Goal: Task Accomplishment & Management: Manage account settings

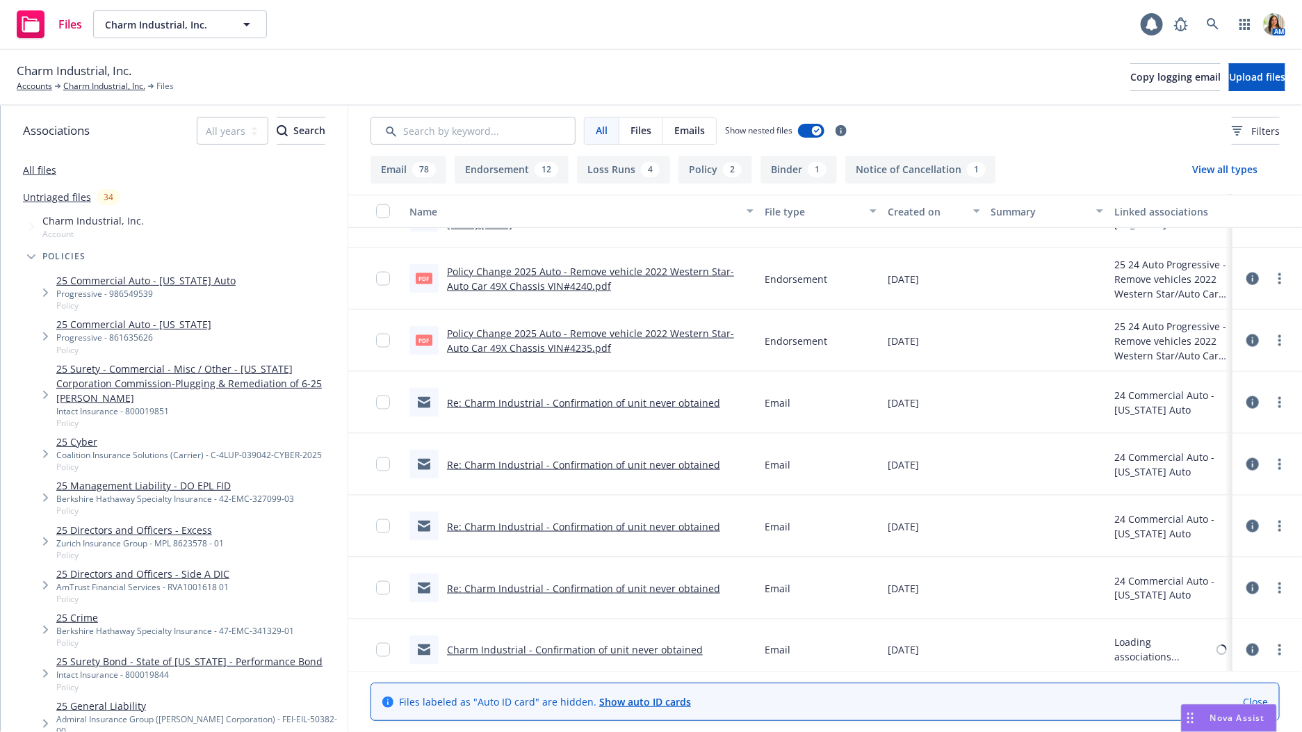
scroll to position [903, 0]
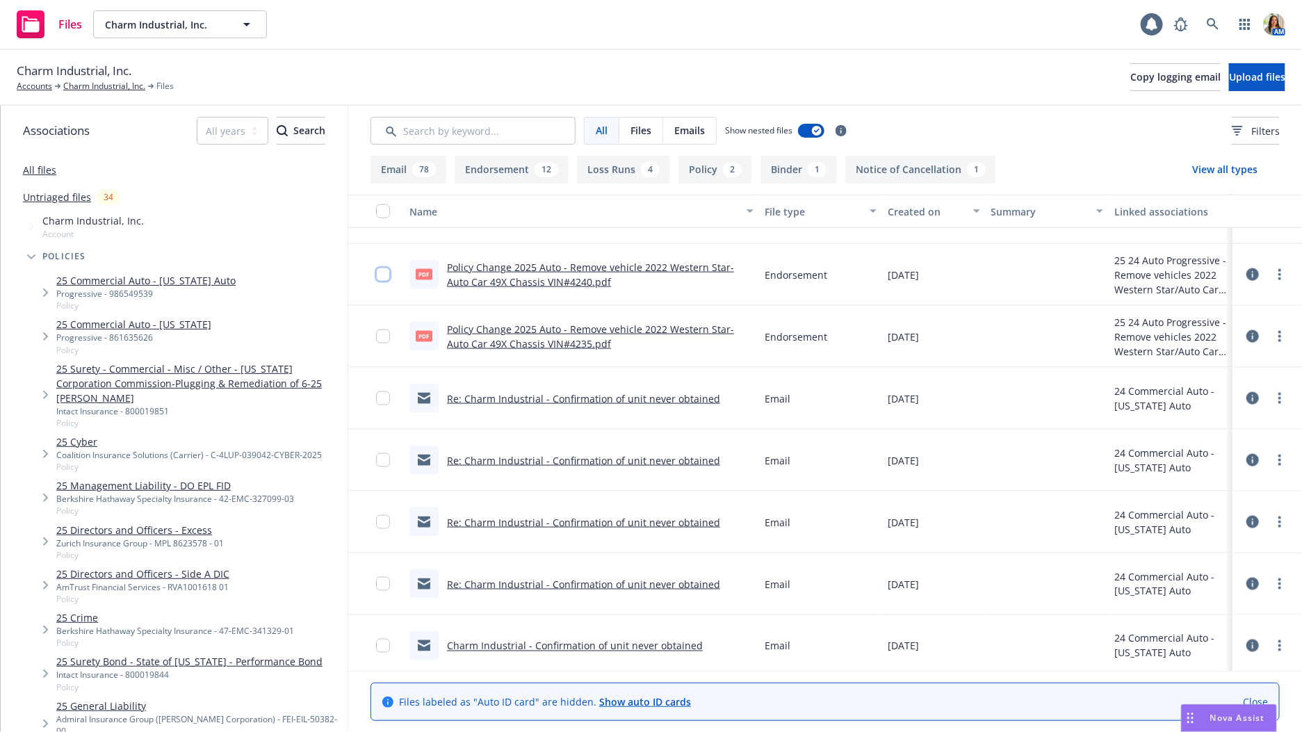
click at [381, 279] on input "checkbox" at bounding box center [383, 275] width 14 height 14
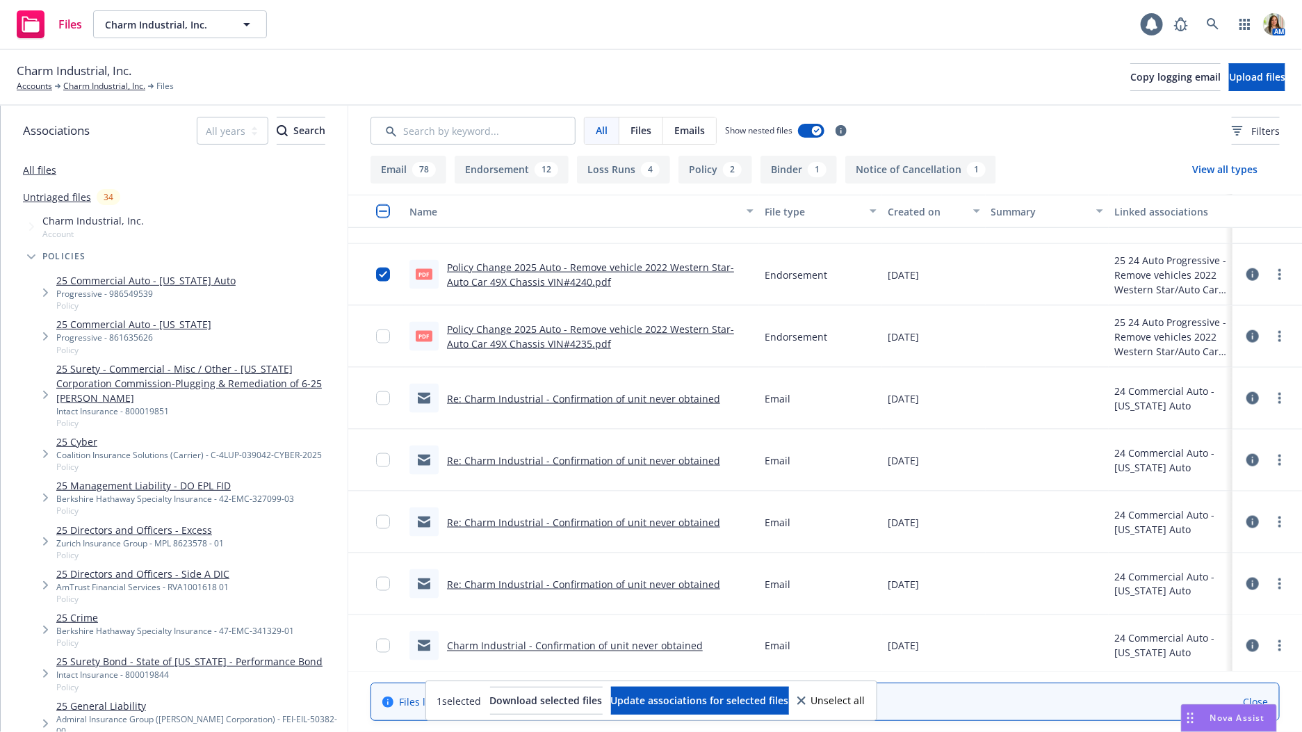
click at [382, 326] on div at bounding box center [387, 336] width 22 height 45
click at [382, 333] on input "checkbox" at bounding box center [383, 337] width 14 height 14
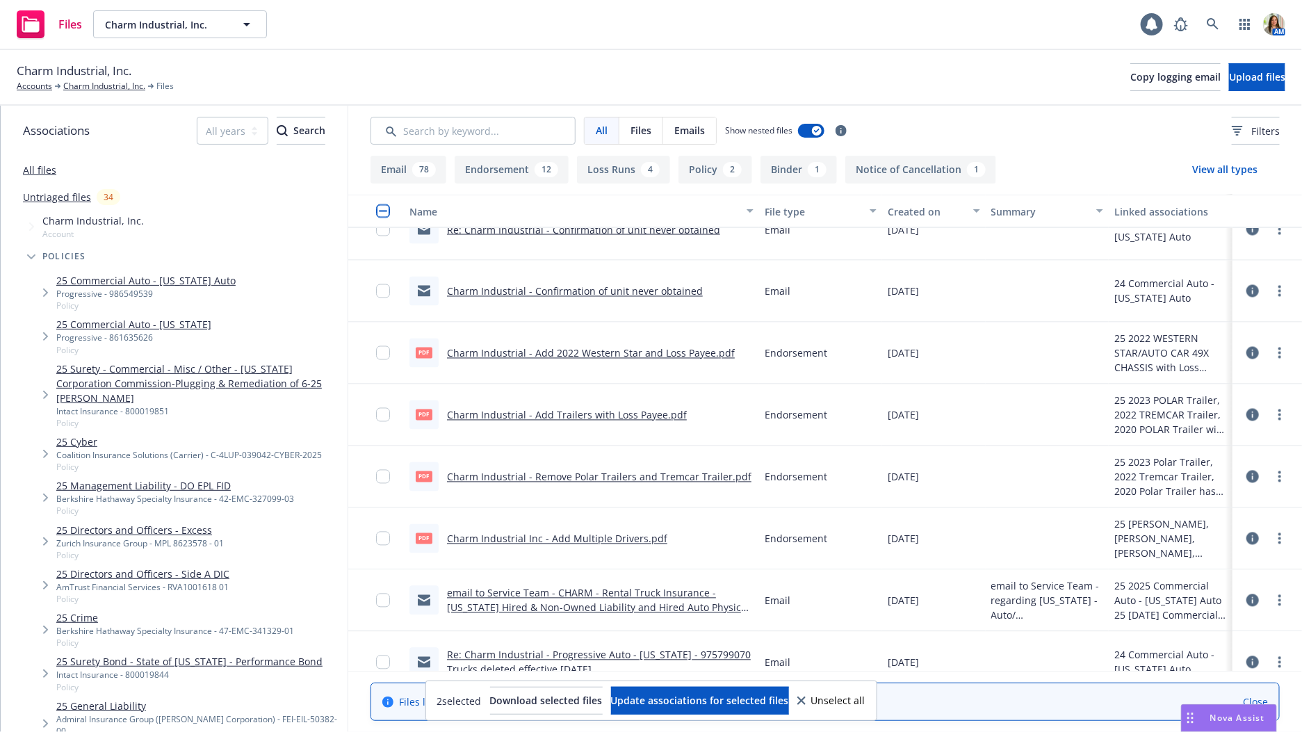
scroll to position [1254, 0]
click at [382, 353] on input "checkbox" at bounding box center [383, 353] width 14 height 14
click at [382, 412] on input "checkbox" at bounding box center [383, 414] width 14 height 14
click at [382, 478] on input "checkbox" at bounding box center [383, 476] width 14 height 14
click at [388, 540] on input "checkbox" at bounding box center [383, 538] width 14 height 14
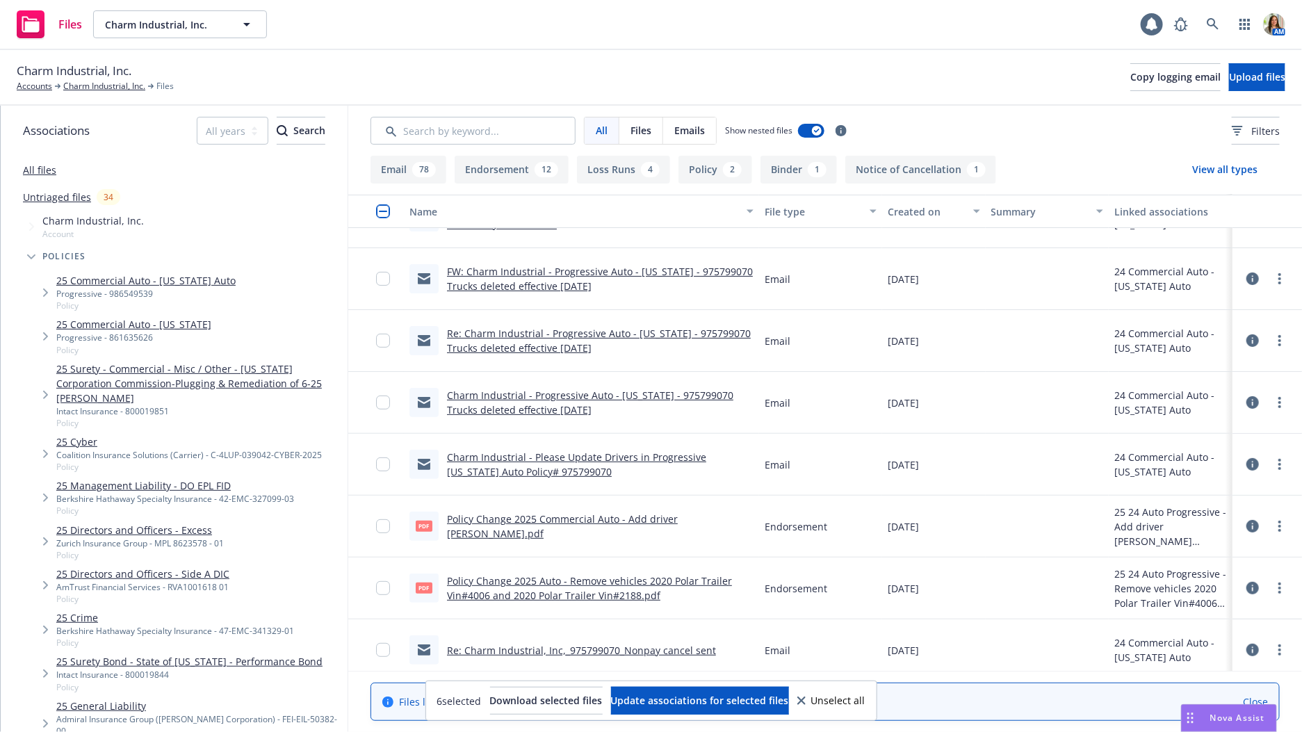
scroll to position [2798, 0]
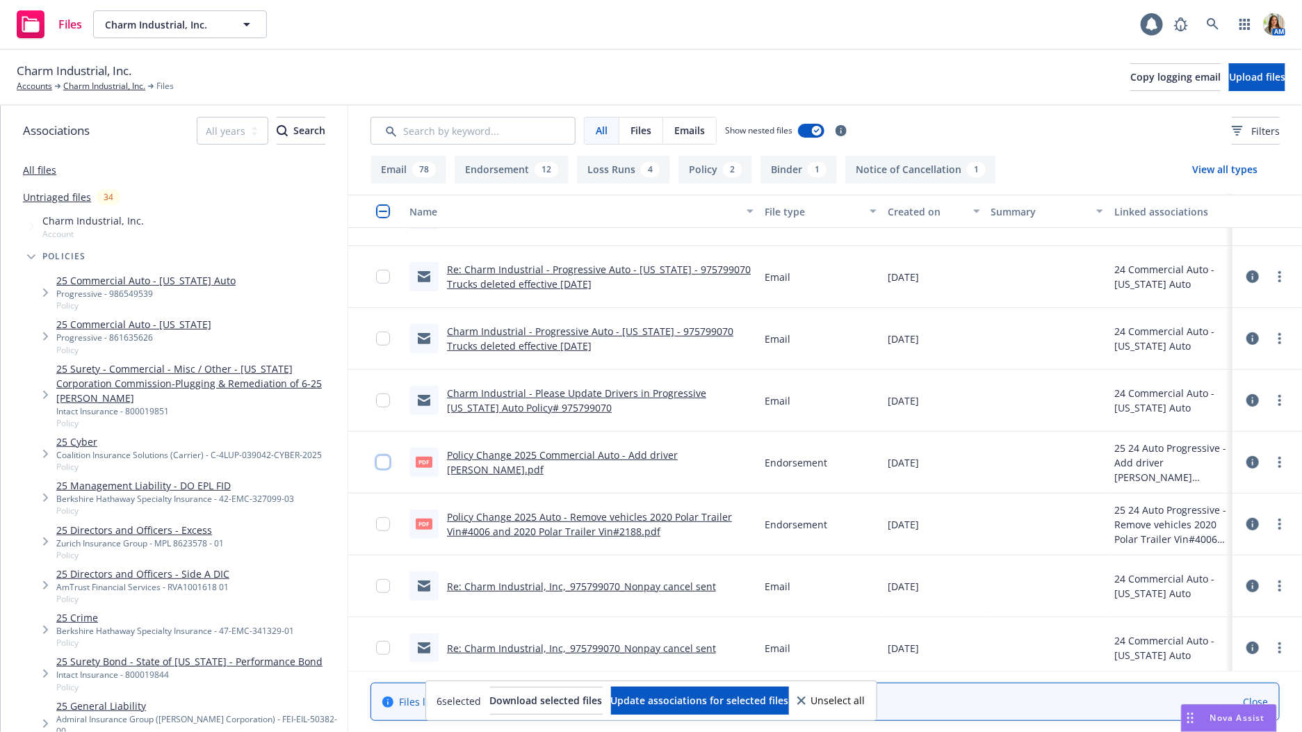
click at [386, 460] on input "checkbox" at bounding box center [383, 462] width 14 height 14
click at [385, 522] on input "checkbox" at bounding box center [383, 524] width 14 height 14
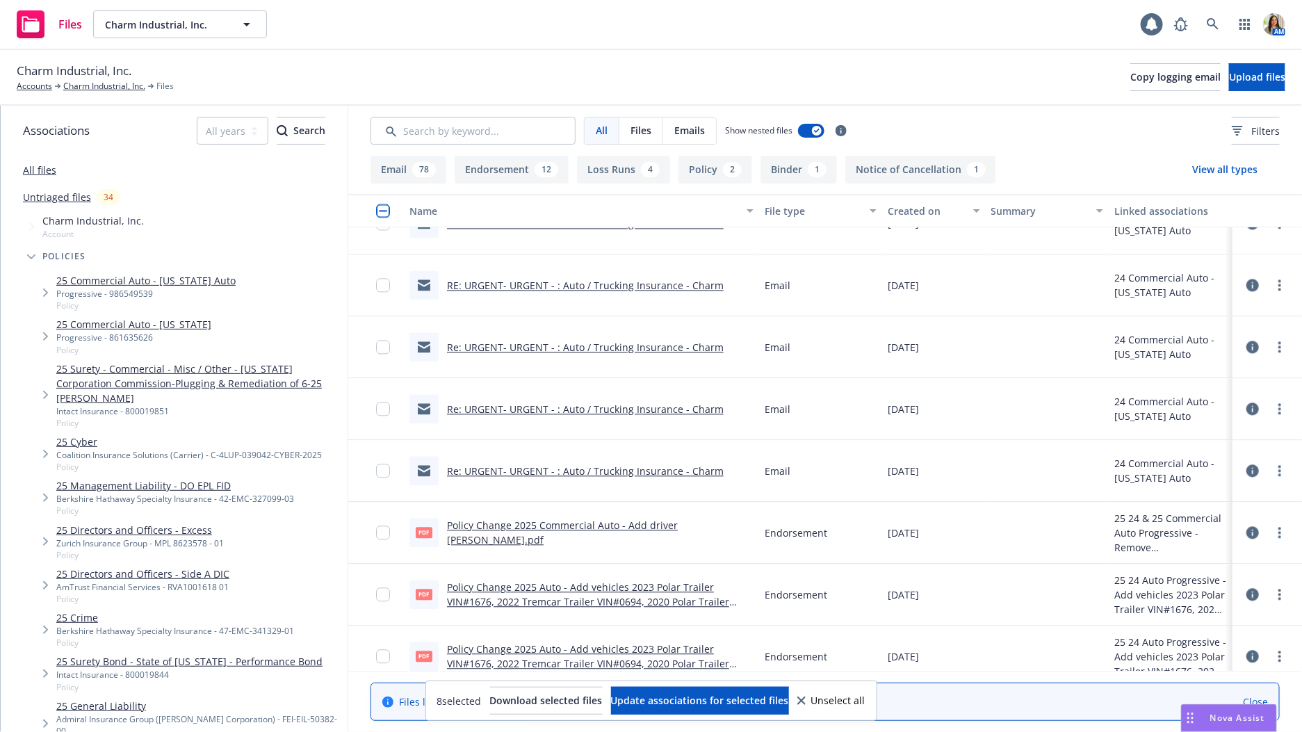
scroll to position [4100, 0]
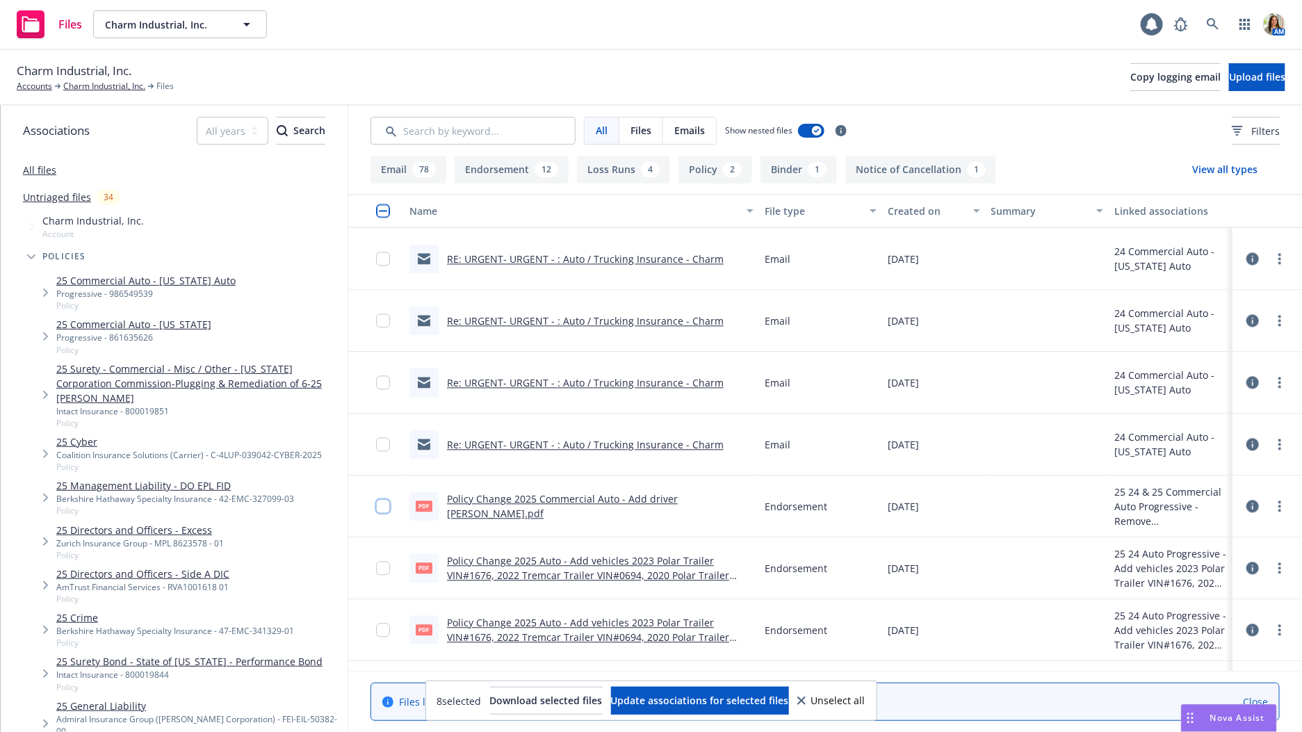
click at [387, 505] on input "checkbox" at bounding box center [383, 507] width 14 height 14
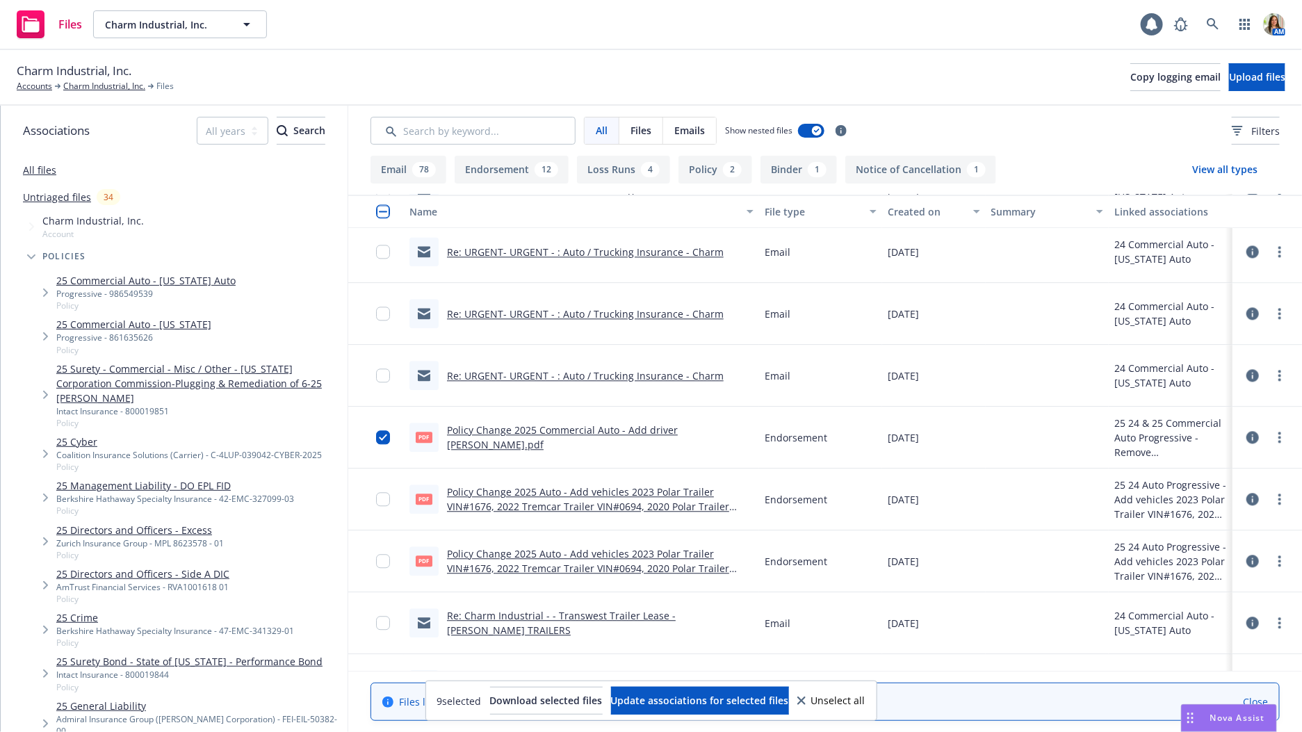
scroll to position [4179, 0]
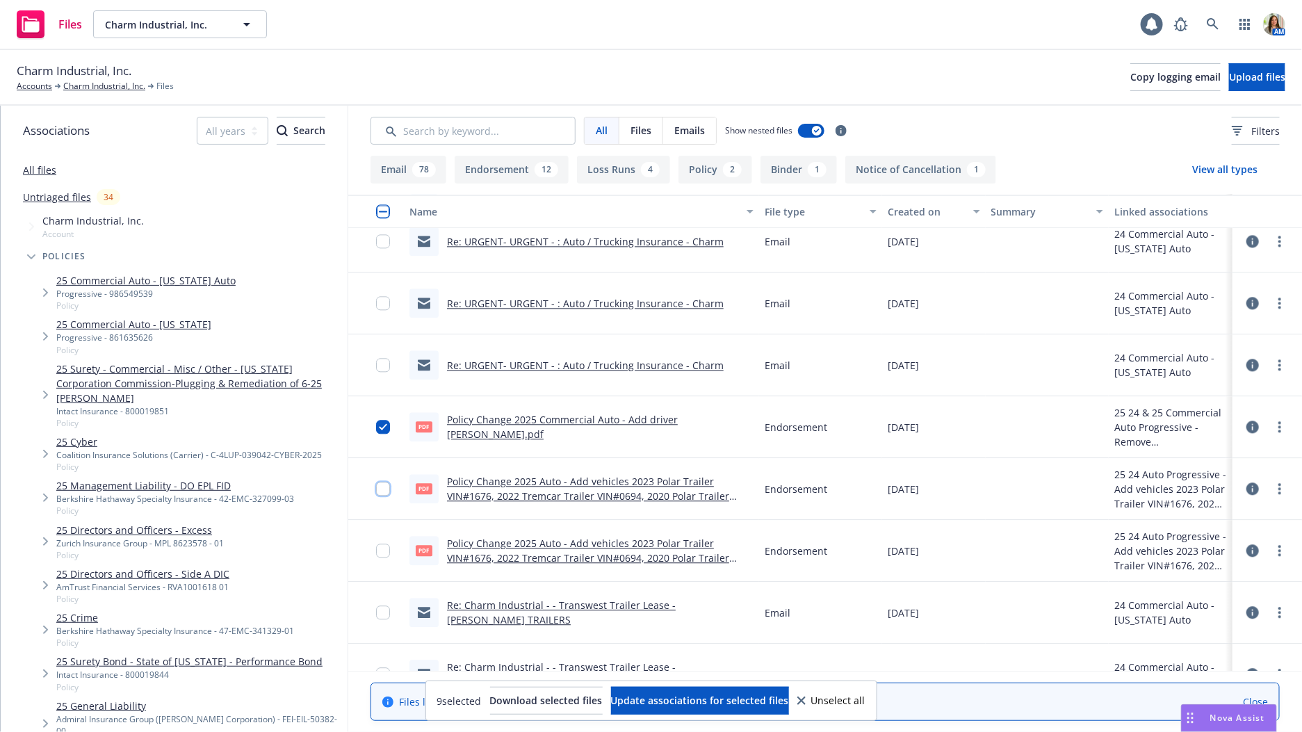
click at [380, 490] on input "checkbox" at bounding box center [383, 489] width 14 height 14
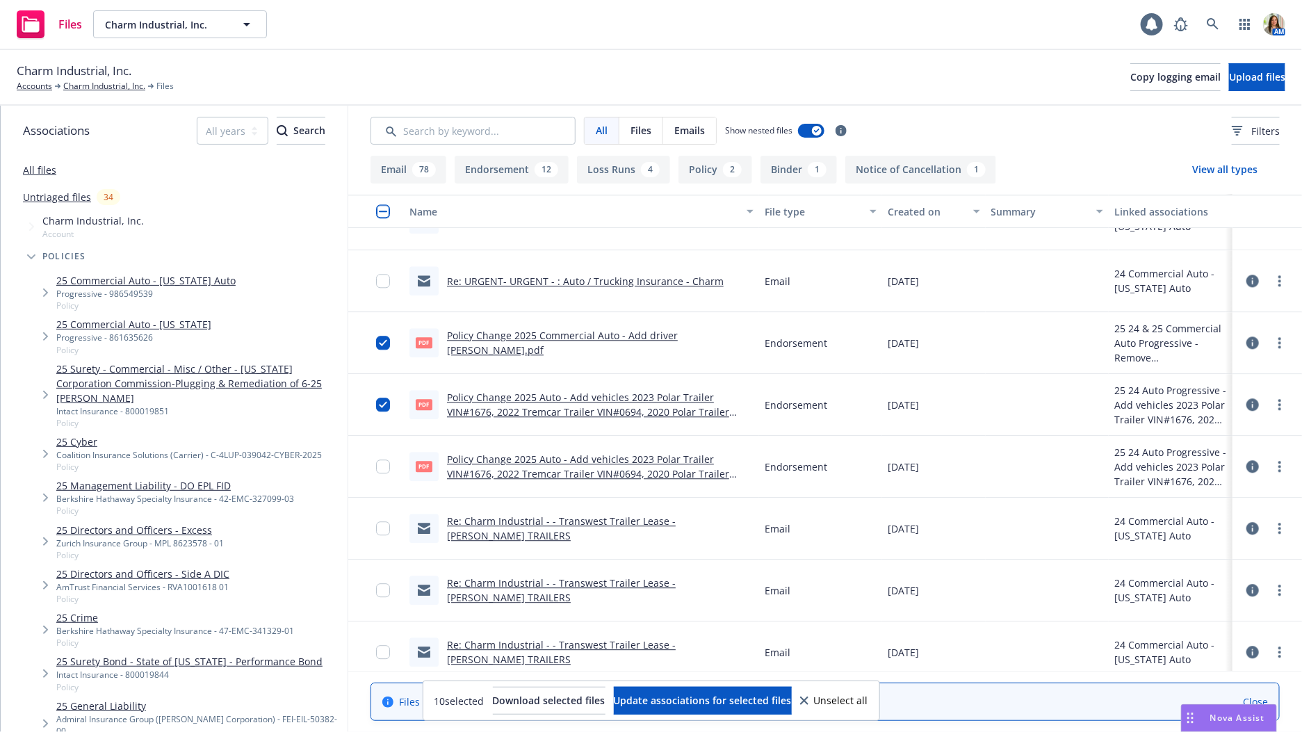
scroll to position [4264, 0]
click at [384, 467] on input "checkbox" at bounding box center [383, 465] width 14 height 14
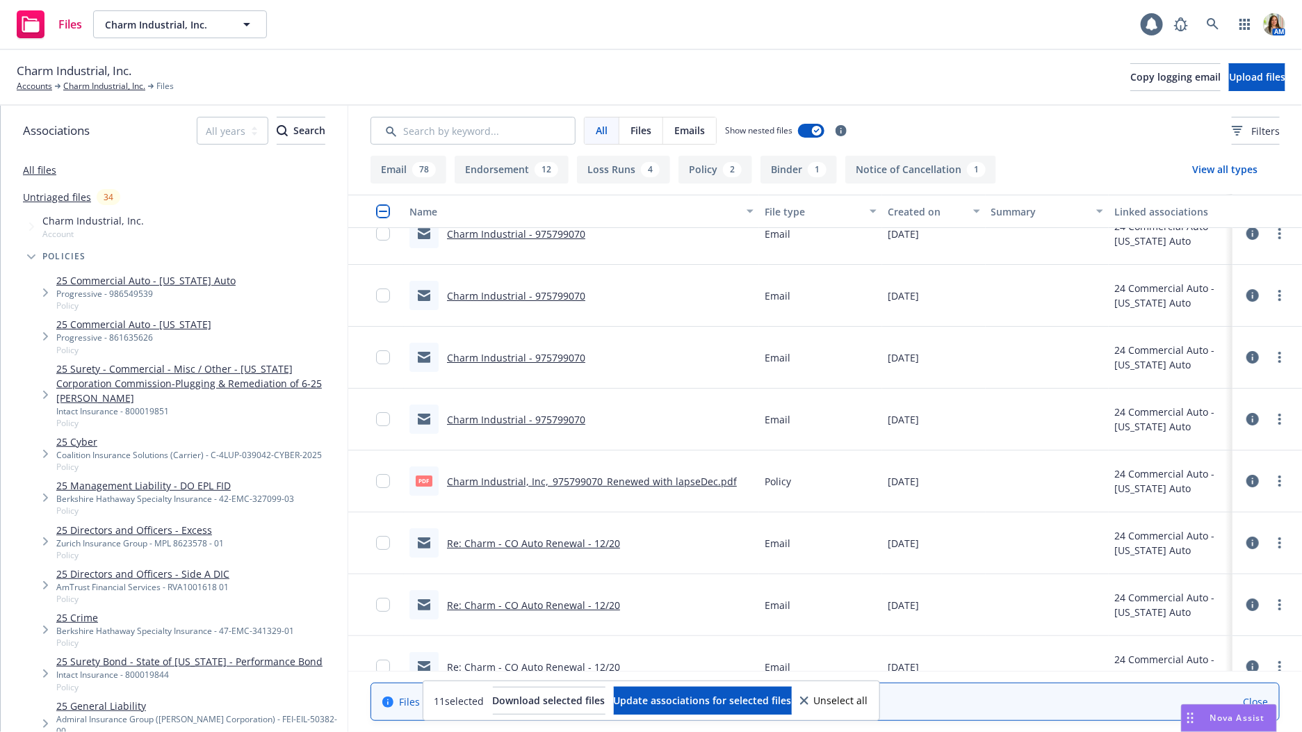
scroll to position [5118, 0]
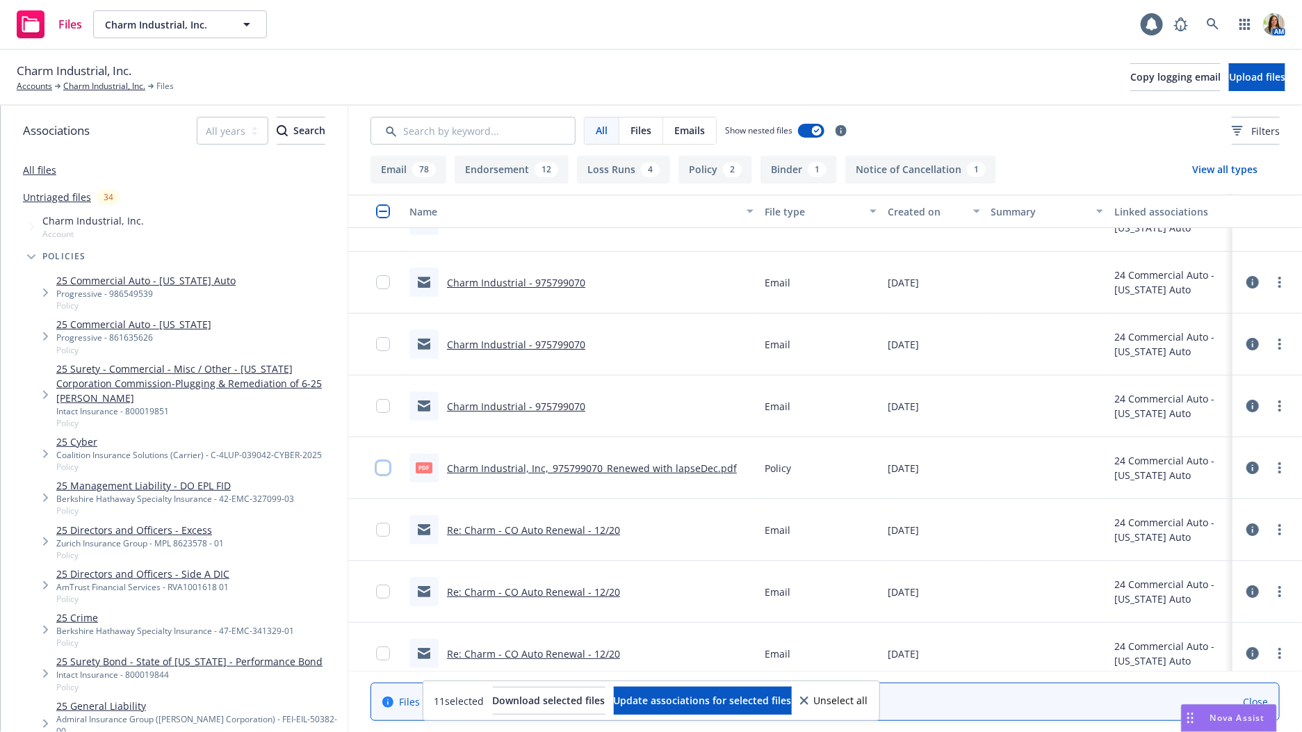
click at [384, 467] on input "checkbox" at bounding box center [383, 468] width 14 height 14
click at [516, 693] on button "Download selected files" at bounding box center [549, 701] width 113 height 28
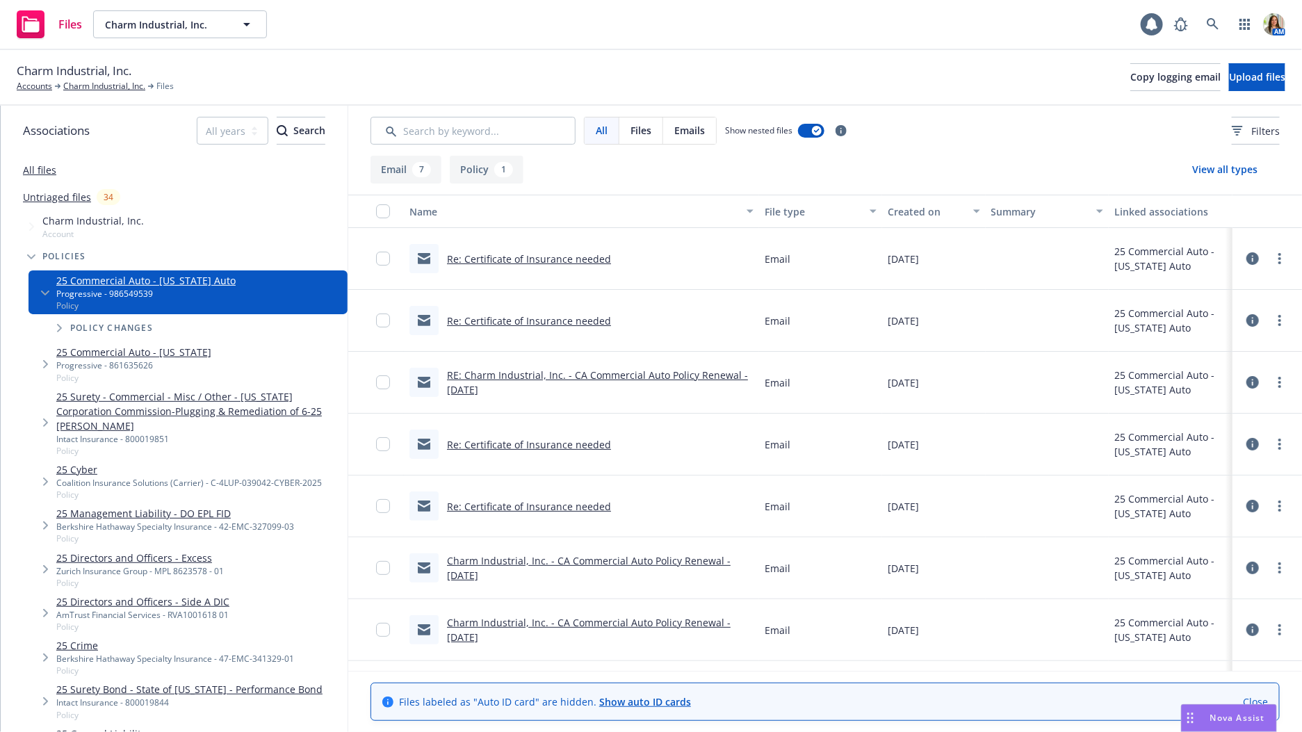
scroll to position [50, 0]
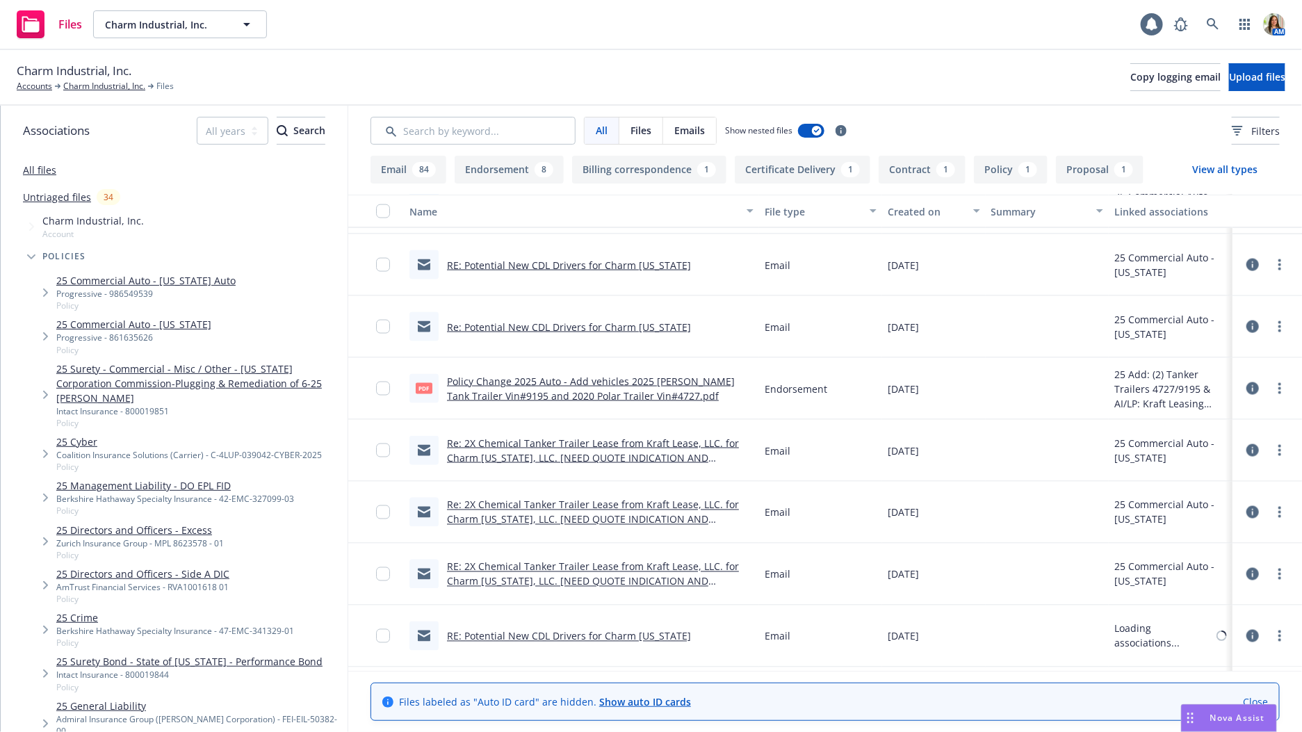
scroll to position [1042, 0]
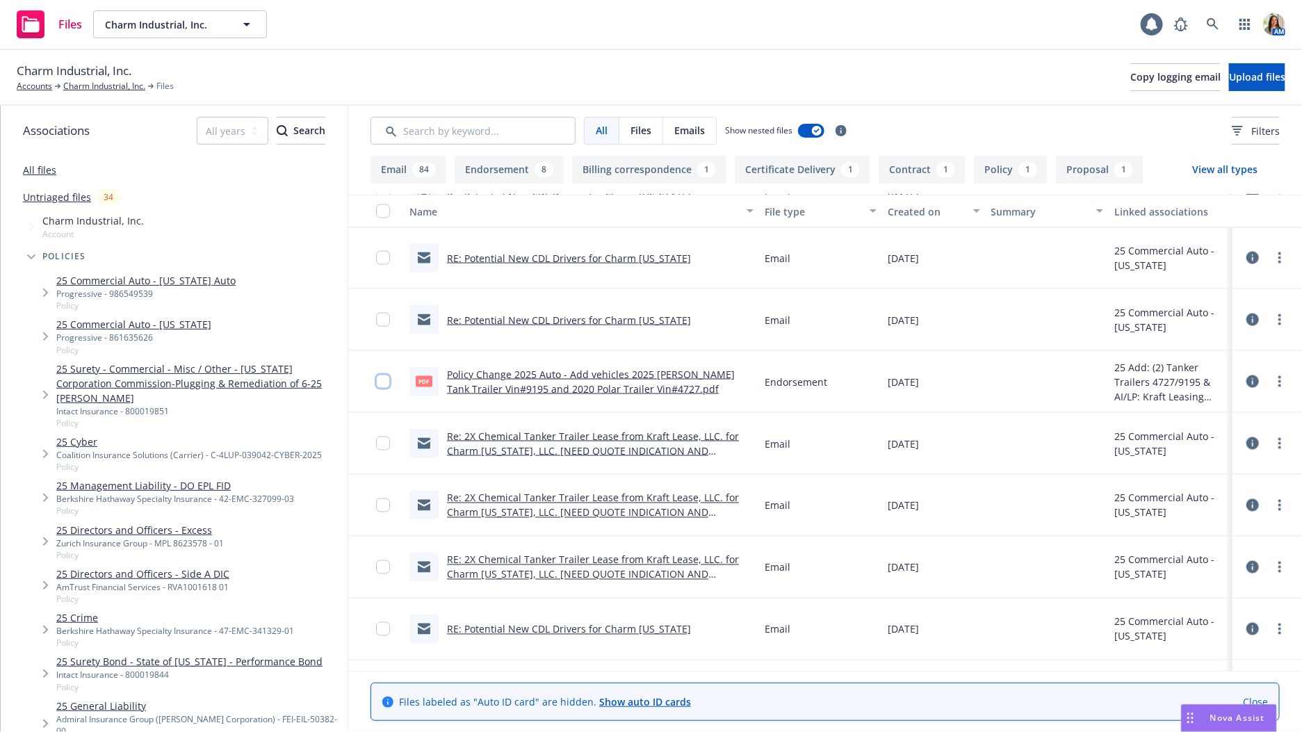
click at [389, 382] on input "checkbox" at bounding box center [383, 382] width 14 height 14
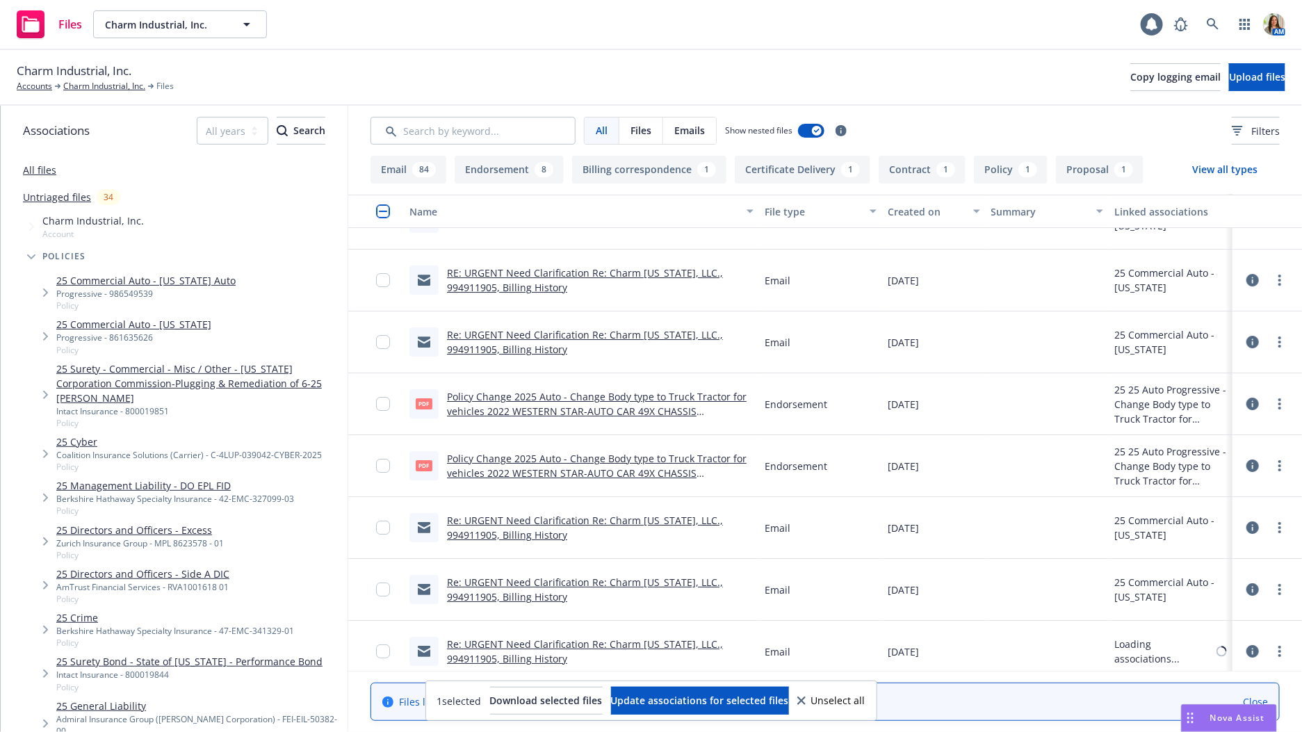
scroll to position [2395, 0]
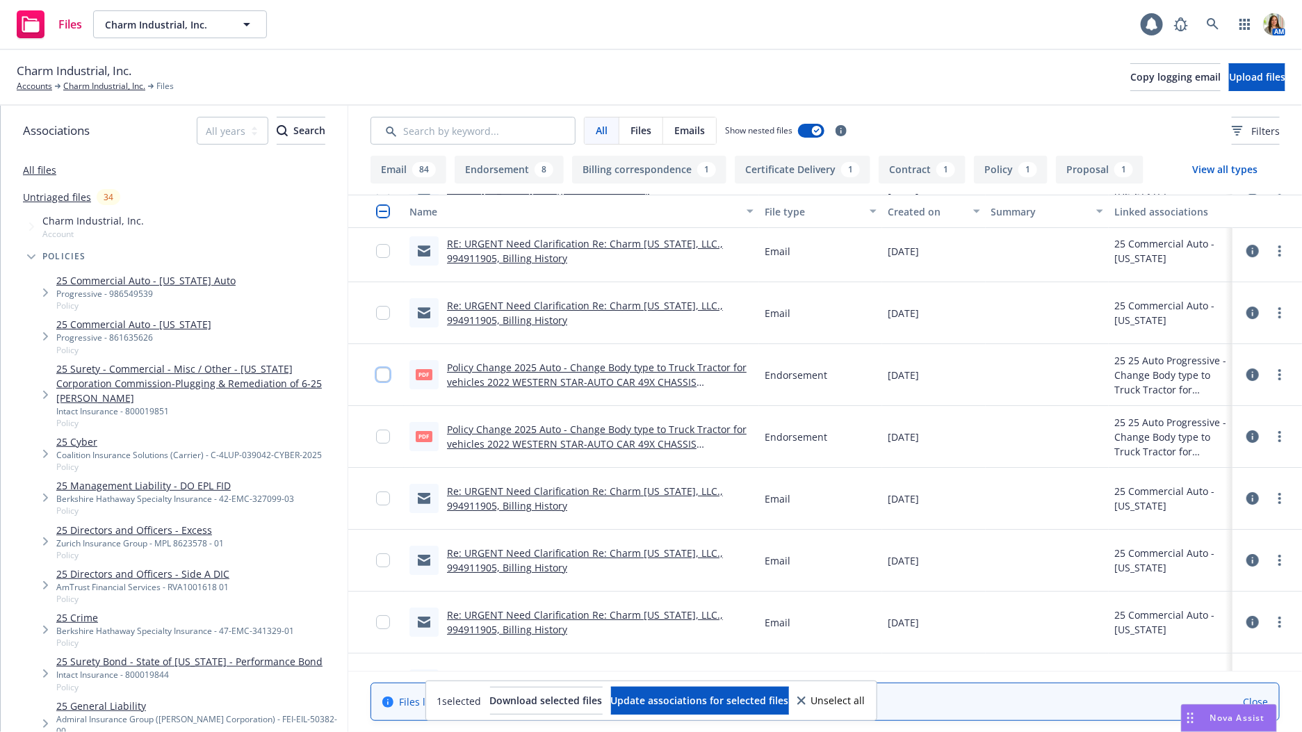
click at [380, 372] on input "checkbox" at bounding box center [383, 375] width 14 height 14
click at [381, 434] on input "checkbox" at bounding box center [383, 437] width 14 height 14
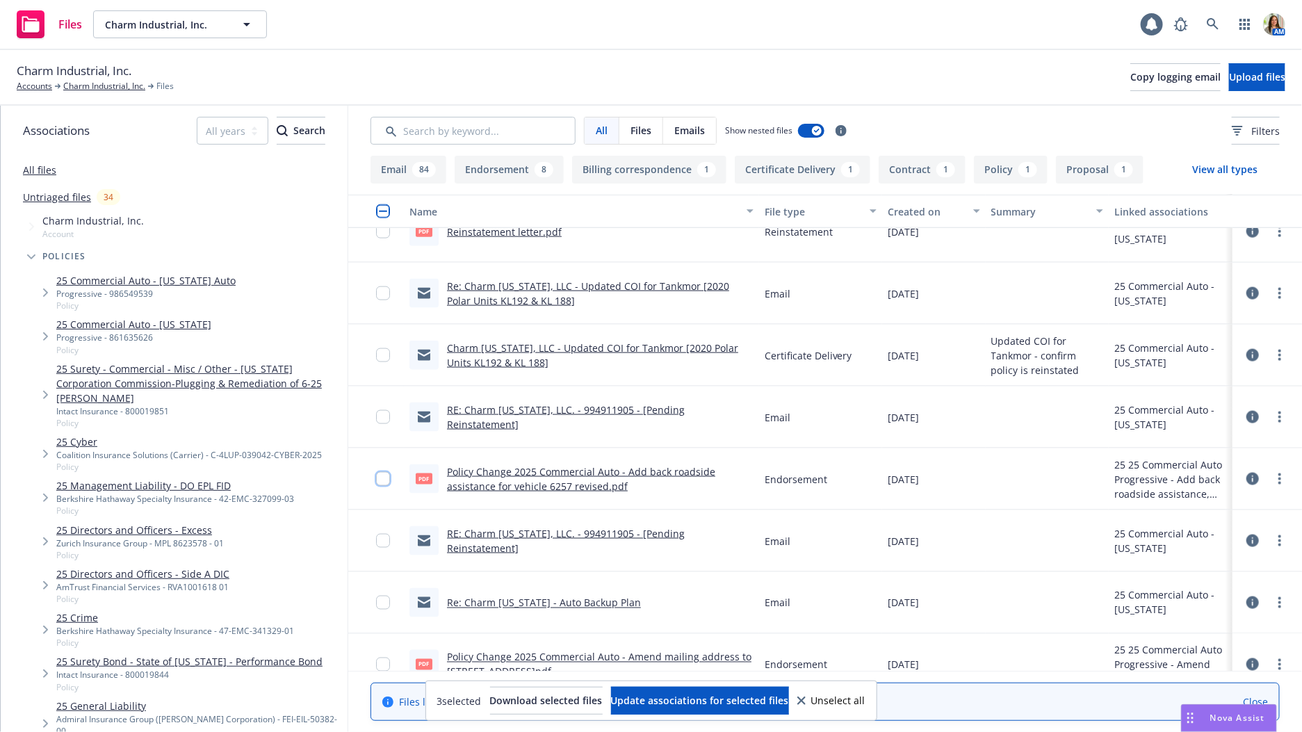
click at [383, 479] on input "checkbox" at bounding box center [383, 479] width 14 height 14
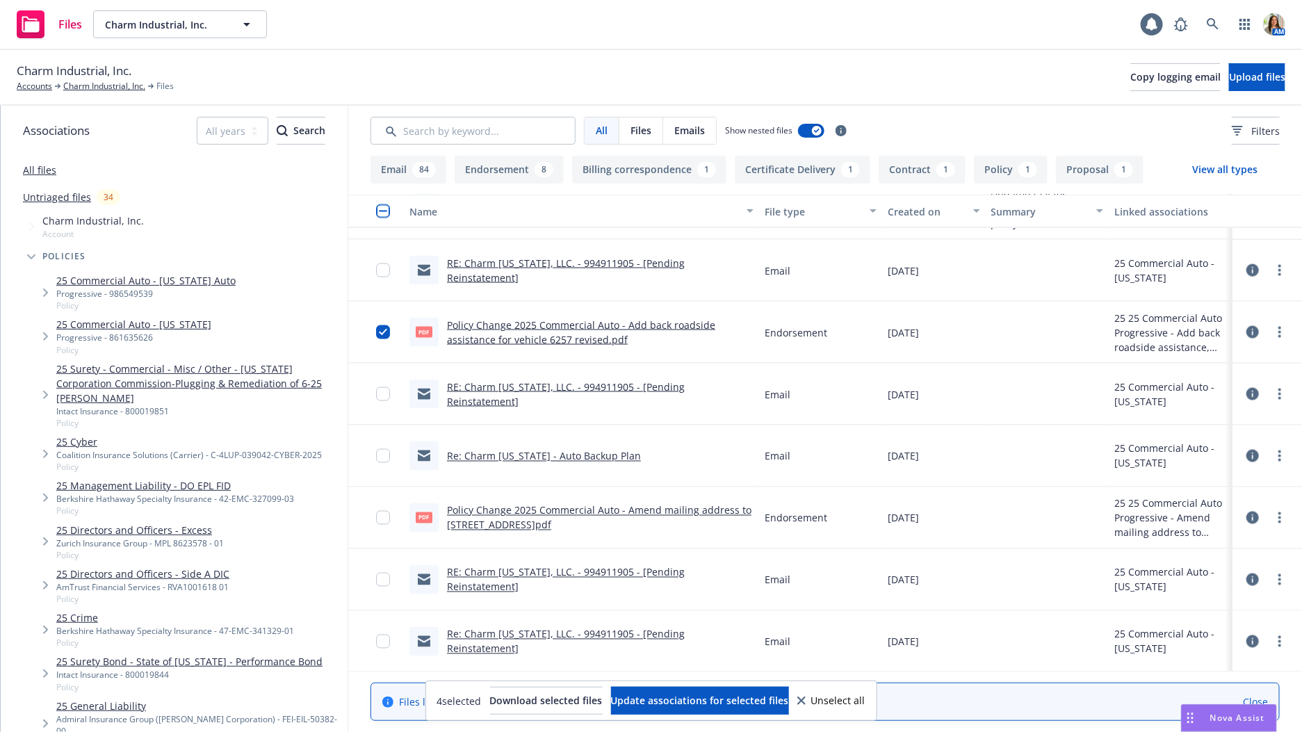
scroll to position [3676, 0]
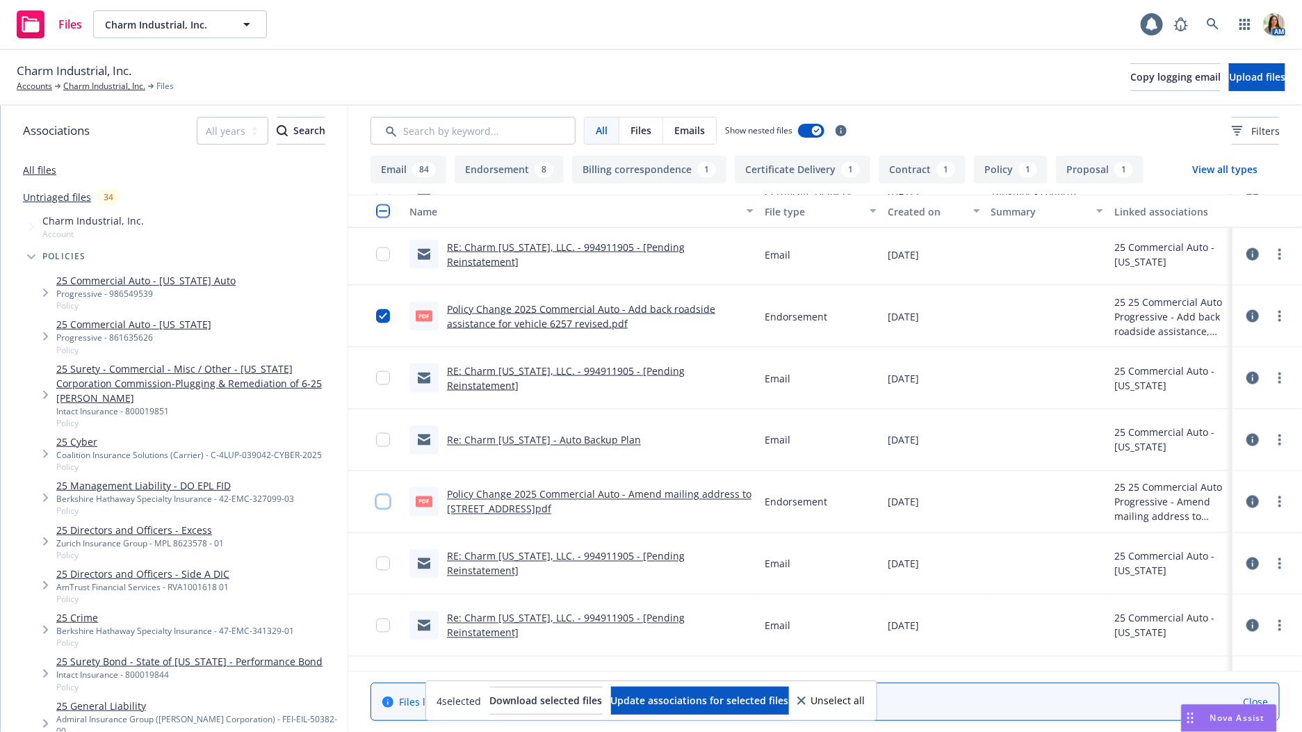
click at [382, 500] on input "checkbox" at bounding box center [383, 502] width 14 height 14
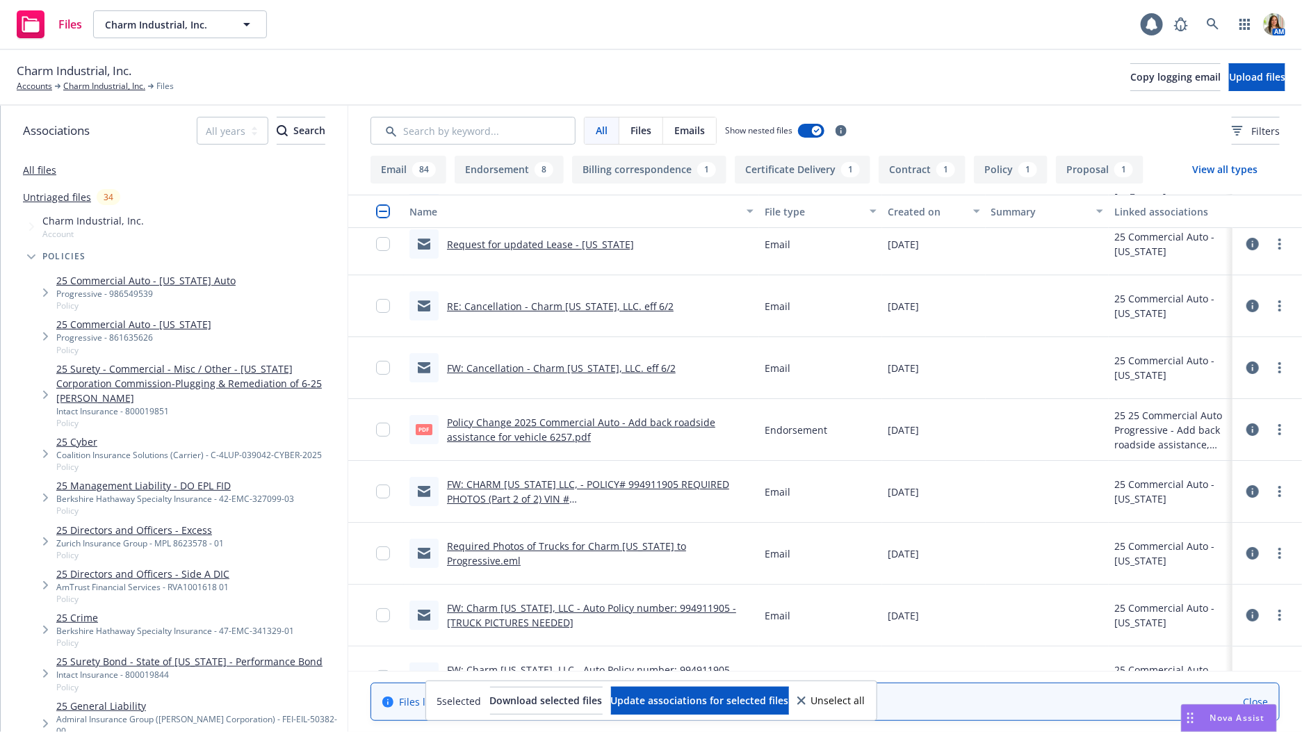
scroll to position [5096, 0]
click at [390, 428] on div at bounding box center [387, 427] width 22 height 45
click at [385, 430] on input "checkbox" at bounding box center [383, 428] width 14 height 14
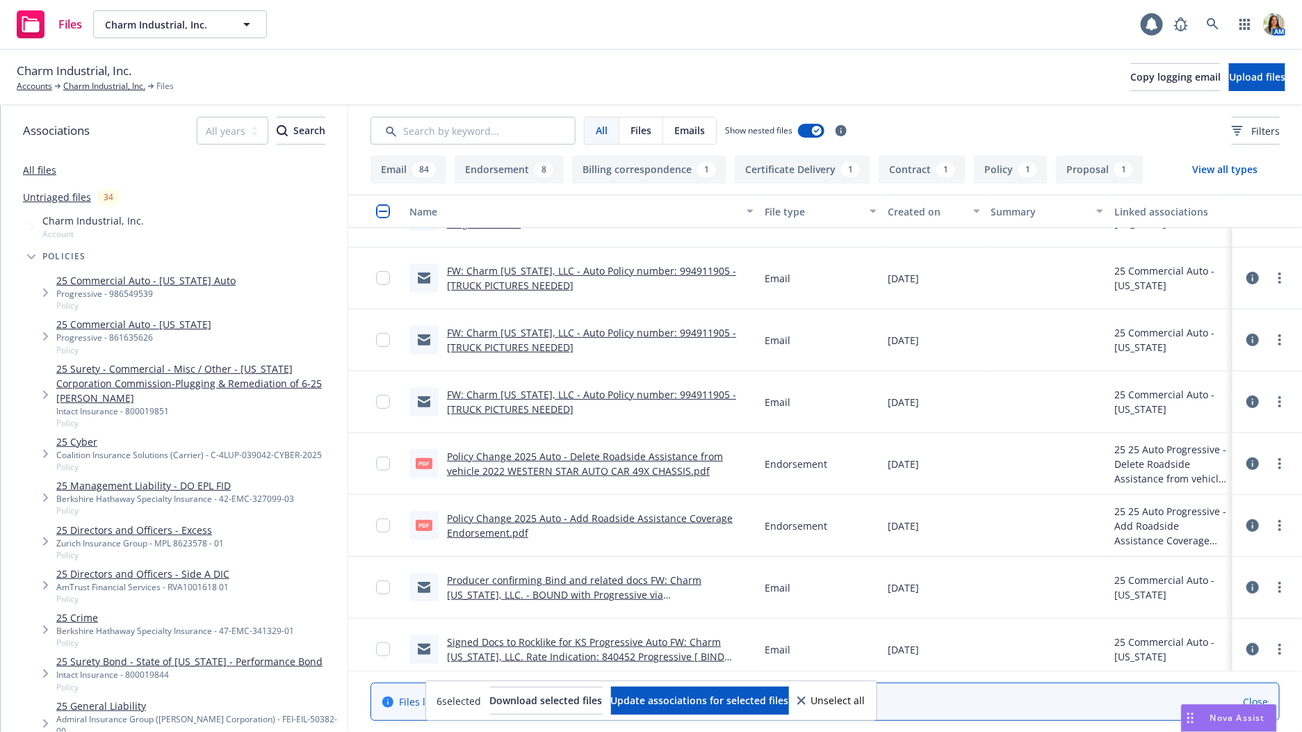
scroll to position [5446, 0]
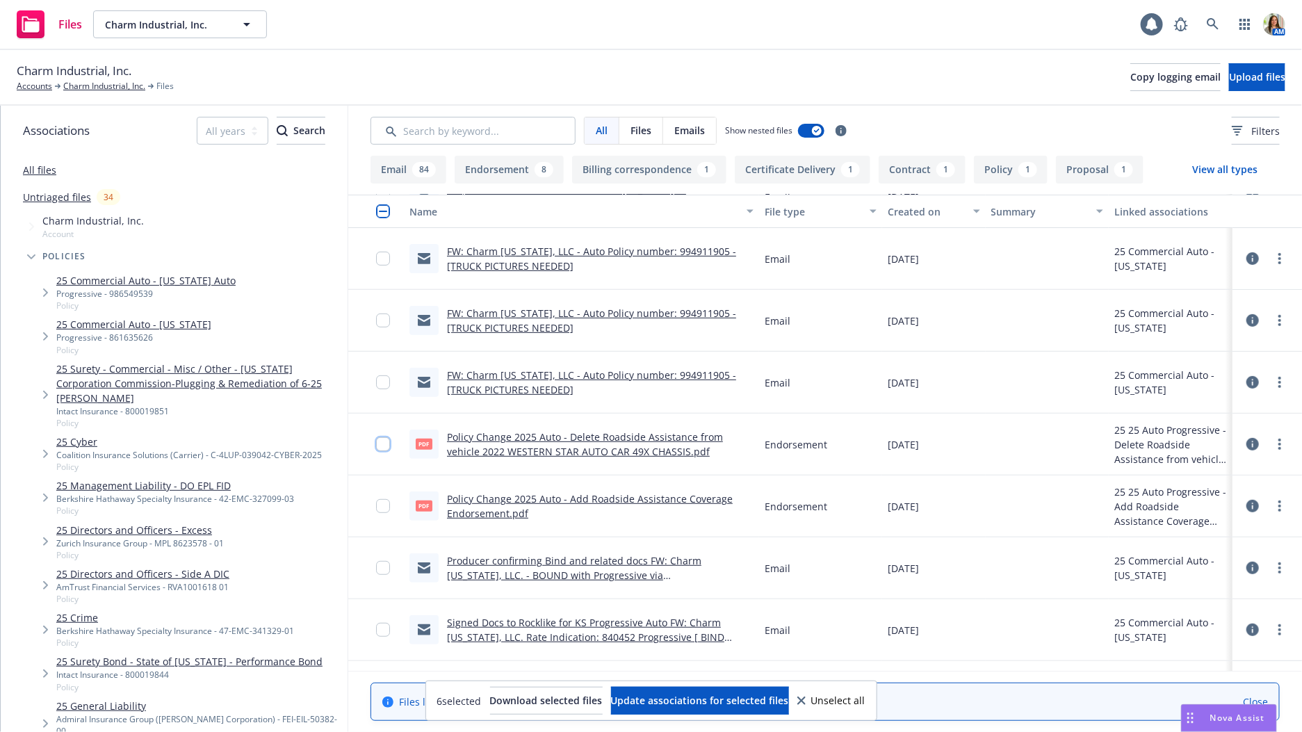
click at [384, 444] on input "checkbox" at bounding box center [383, 444] width 14 height 14
click at [385, 505] on input "checkbox" at bounding box center [383, 506] width 14 height 14
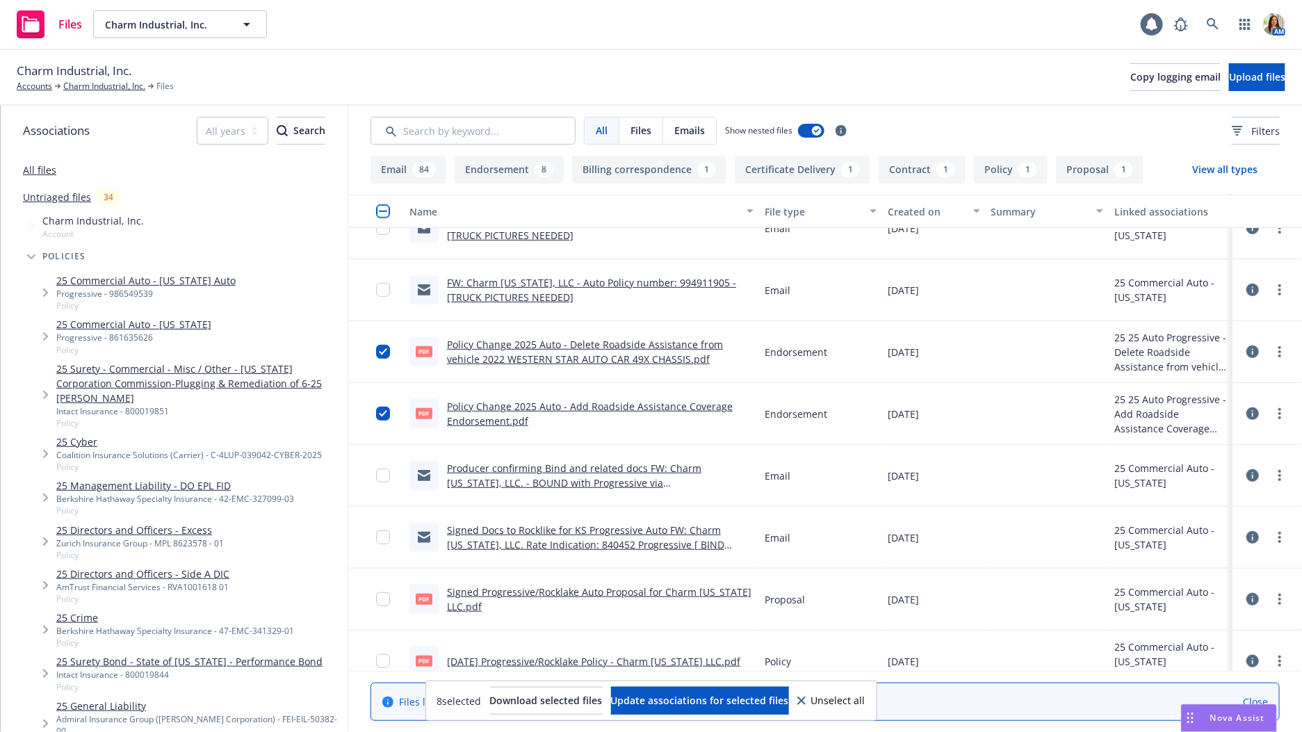
scroll to position [5558, 0]
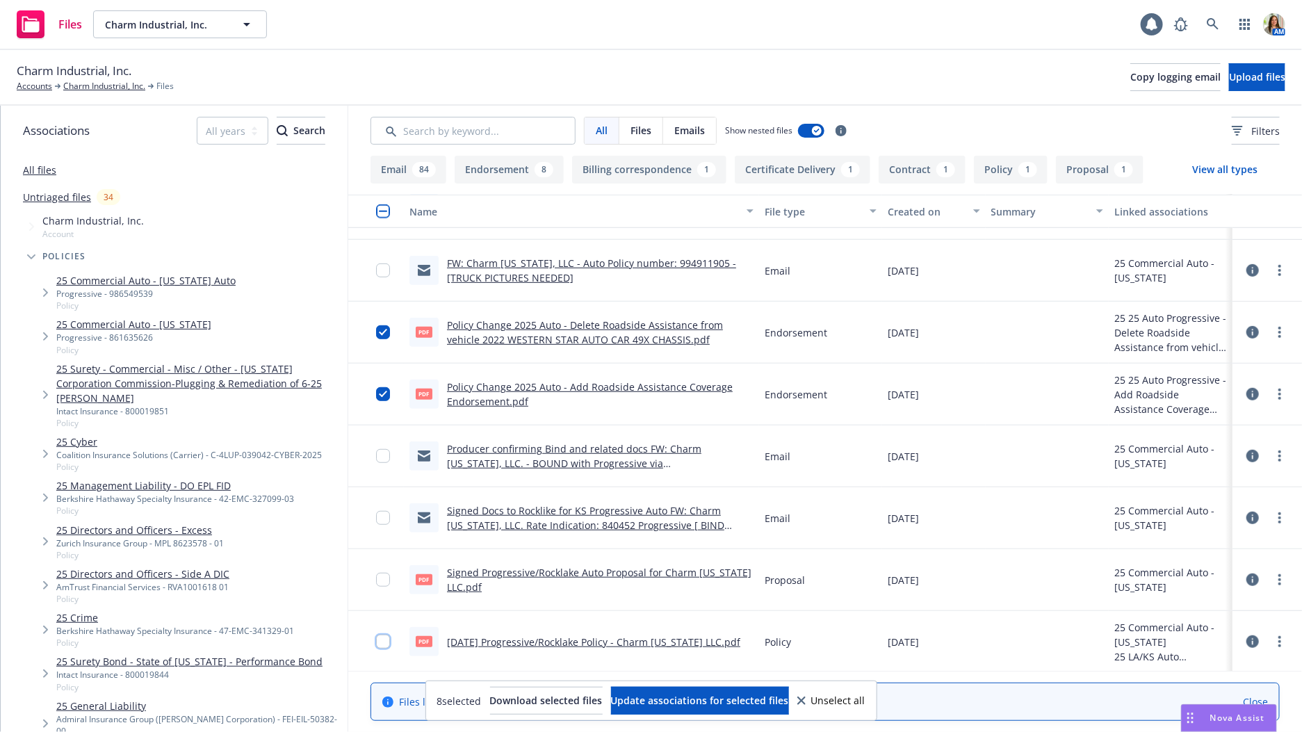
click at [384, 644] on input "checkbox" at bounding box center [383, 642] width 14 height 14
click at [503, 704] on span "Download selected files" at bounding box center [546, 700] width 113 height 13
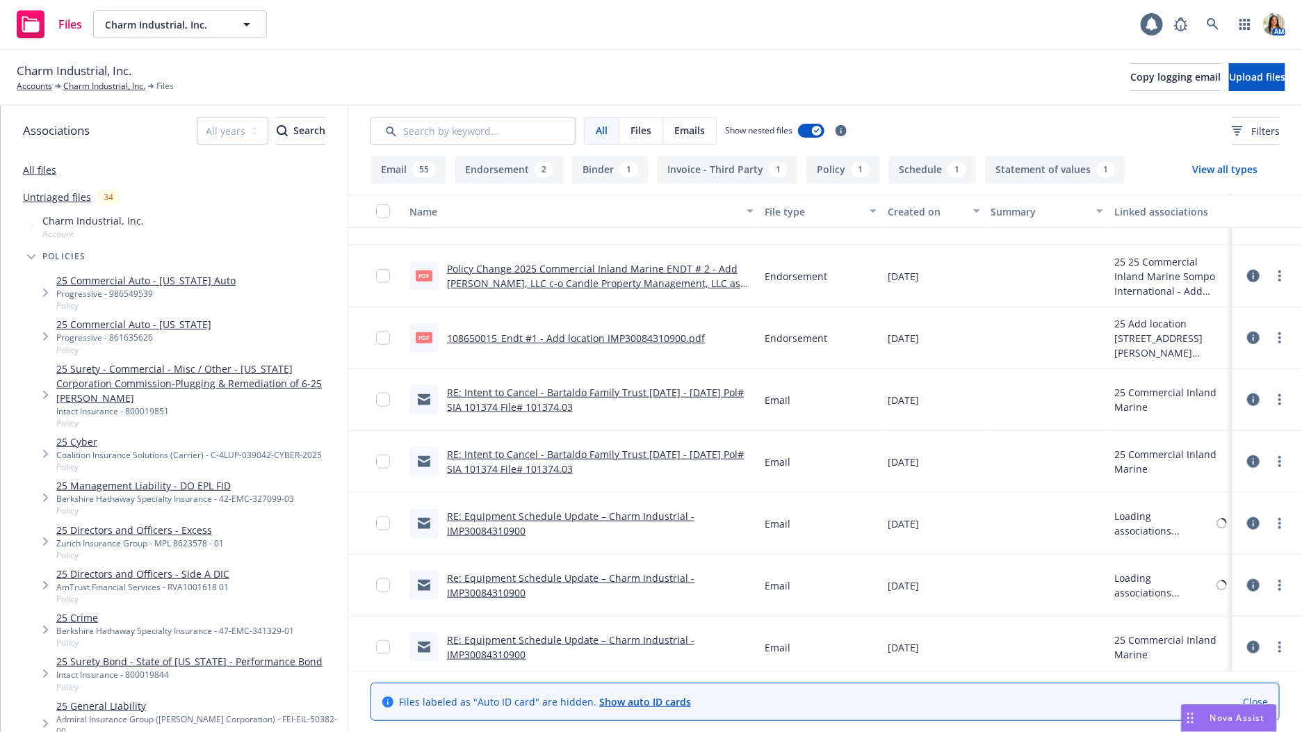
scroll to position [556, 0]
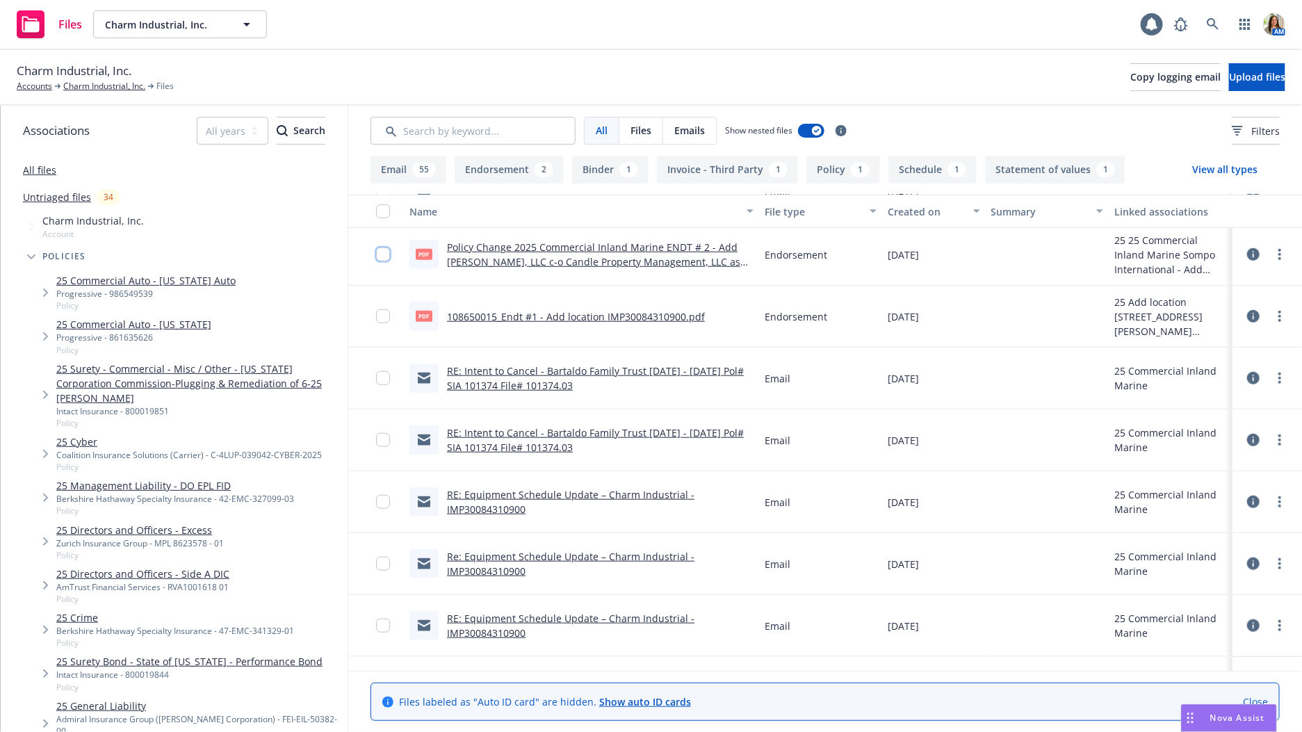
click at [385, 254] on input "checkbox" at bounding box center [383, 255] width 14 height 14
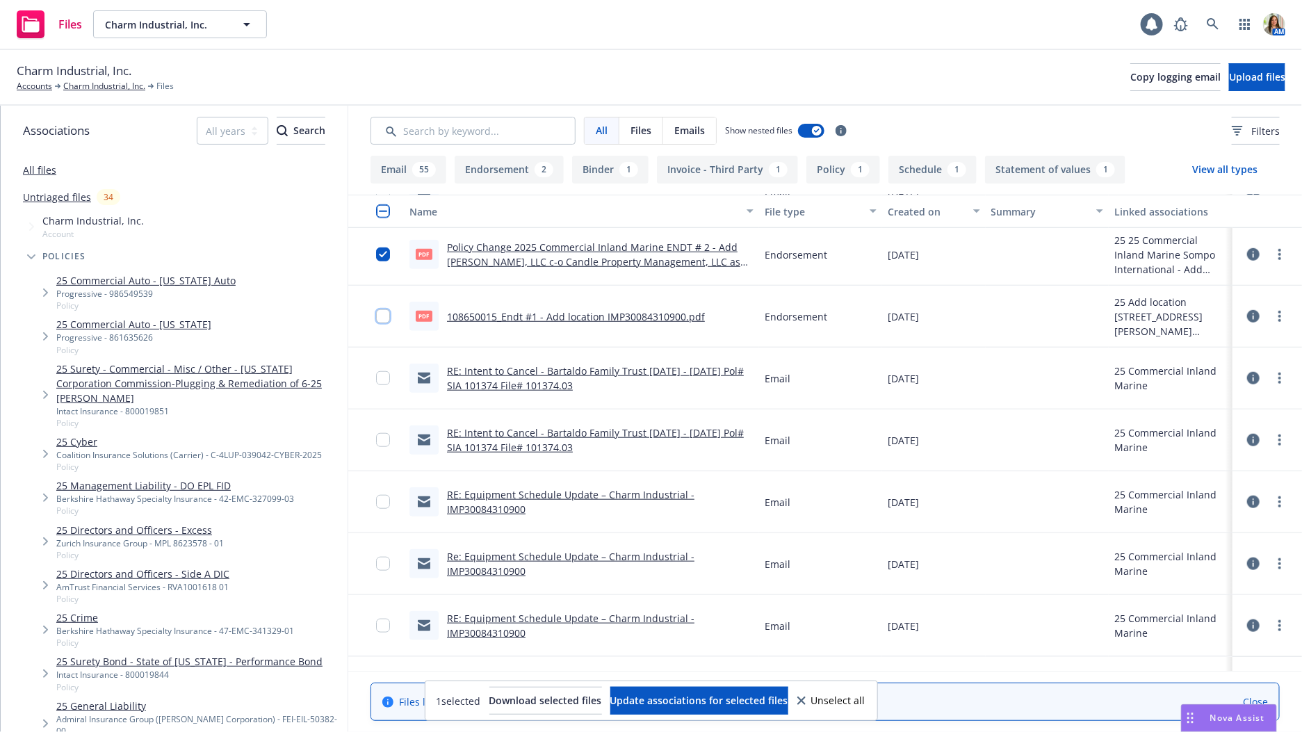
click at [382, 310] on input "checkbox" at bounding box center [383, 316] width 14 height 14
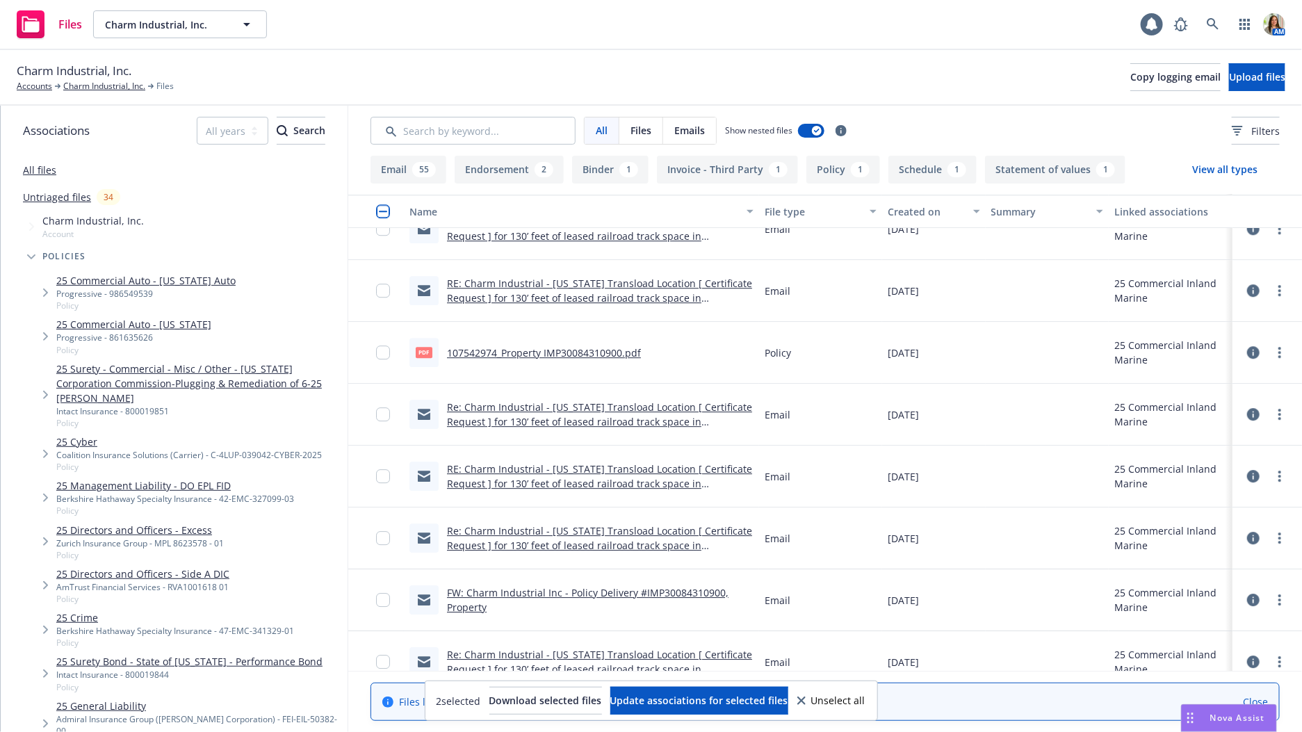
scroll to position [1930, 0]
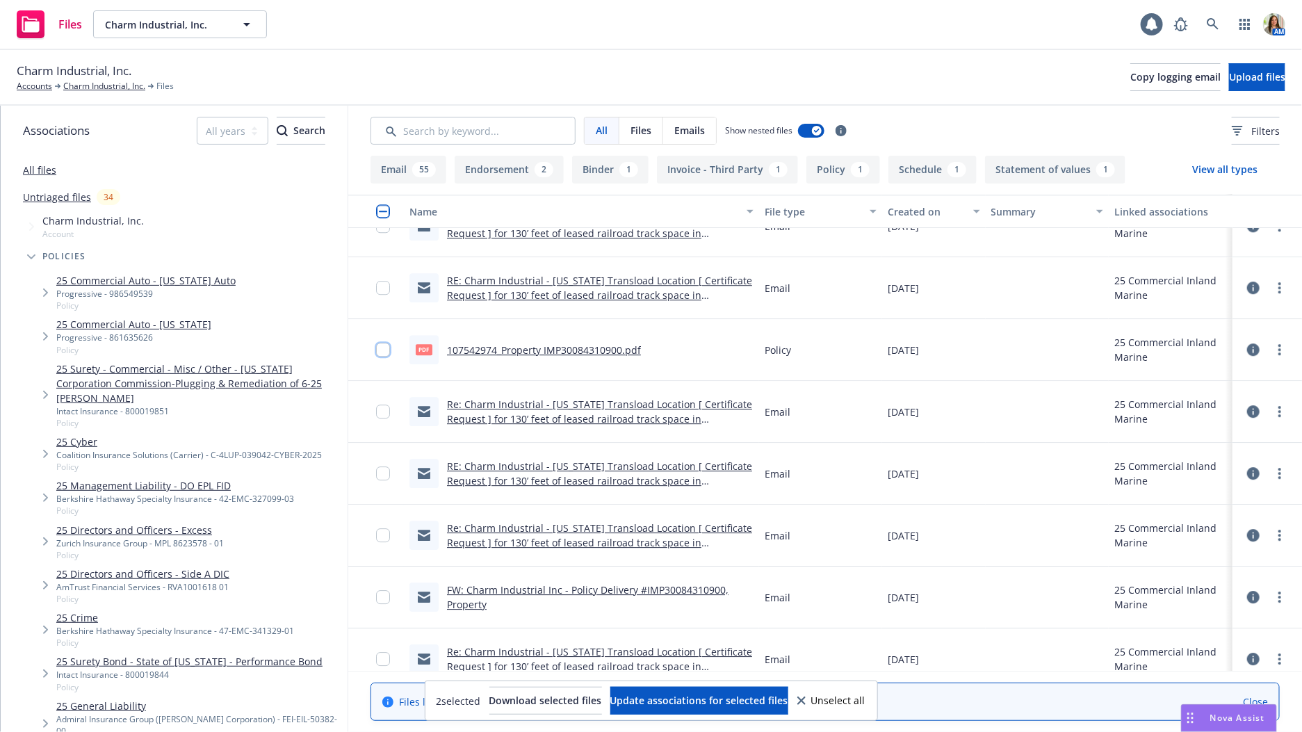
click at [385, 343] on input "checkbox" at bounding box center [383, 350] width 14 height 14
click at [503, 699] on span "Download selected files" at bounding box center [546, 700] width 113 height 13
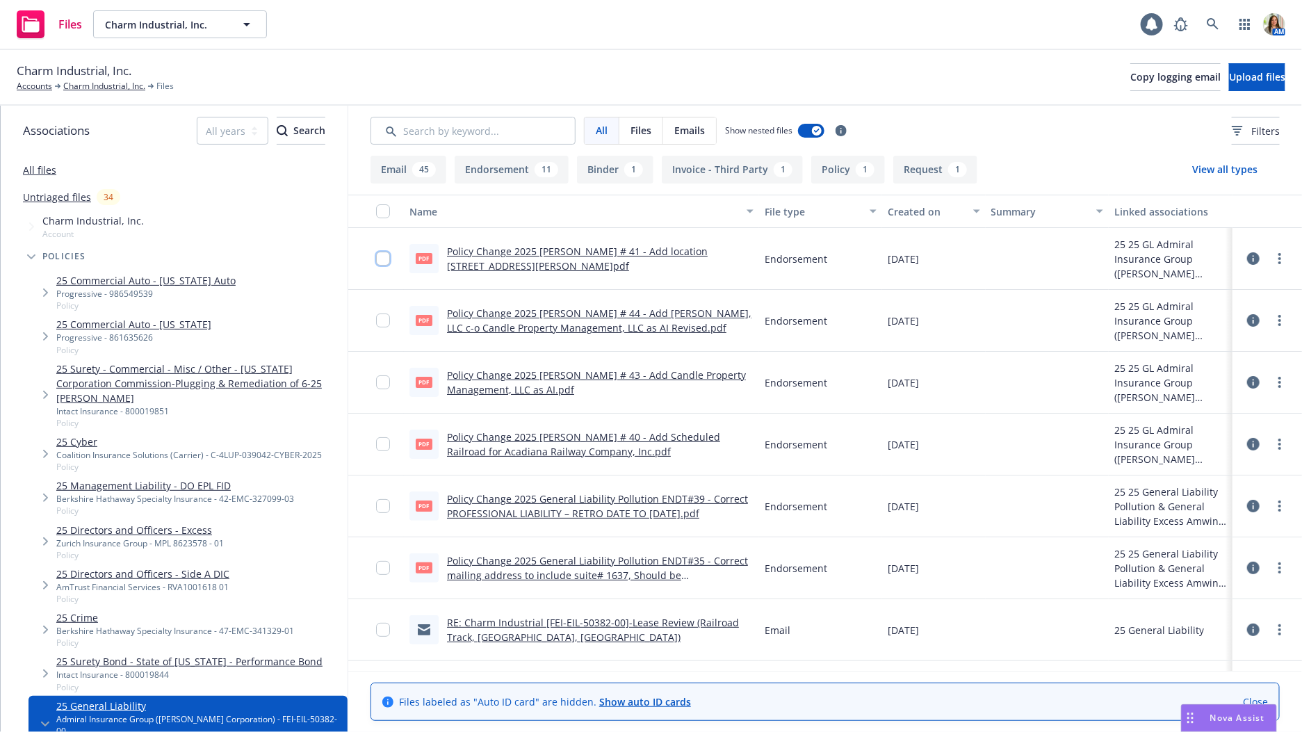
click at [385, 256] on input "checkbox" at bounding box center [383, 259] width 14 height 14
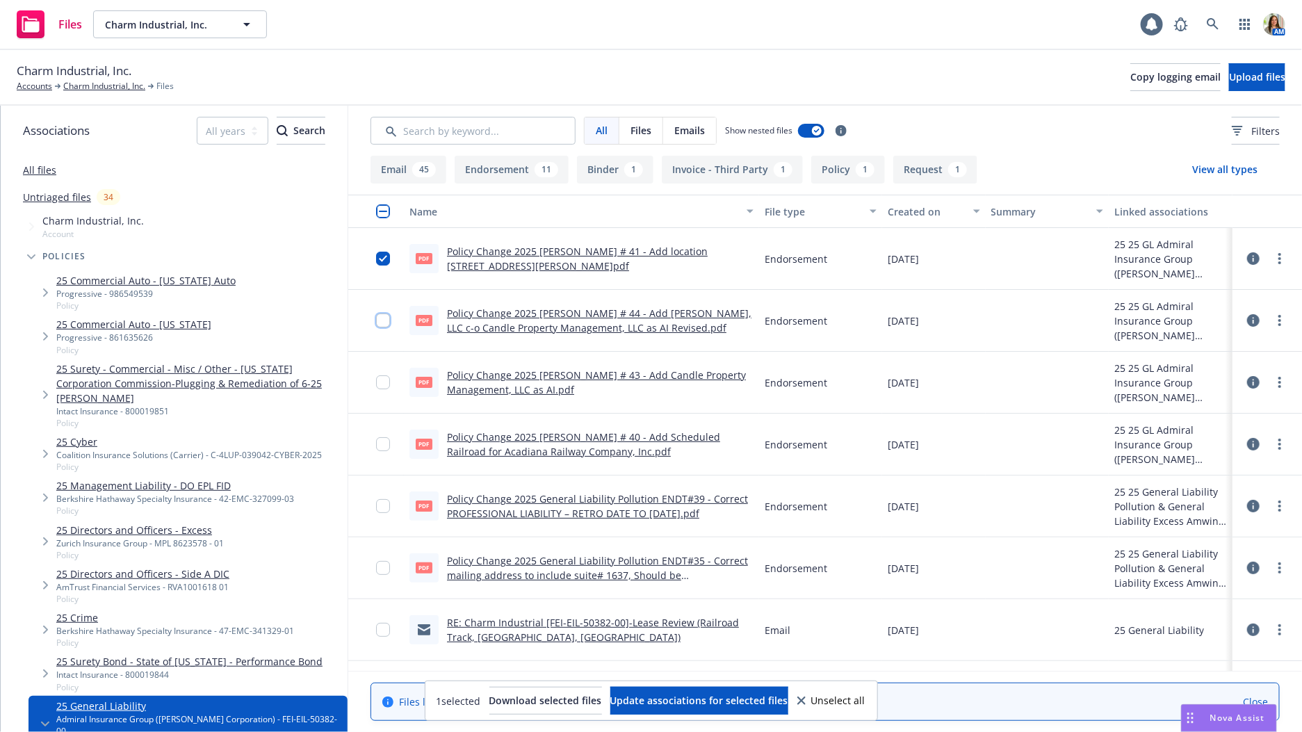
click at [384, 318] on input "checkbox" at bounding box center [383, 321] width 14 height 14
click at [383, 382] on input "checkbox" at bounding box center [383, 382] width 14 height 14
click at [378, 448] on input "checkbox" at bounding box center [383, 444] width 14 height 14
click at [386, 508] on input "checkbox" at bounding box center [383, 506] width 14 height 14
click at [371, 573] on div at bounding box center [376, 568] width 56 height 62
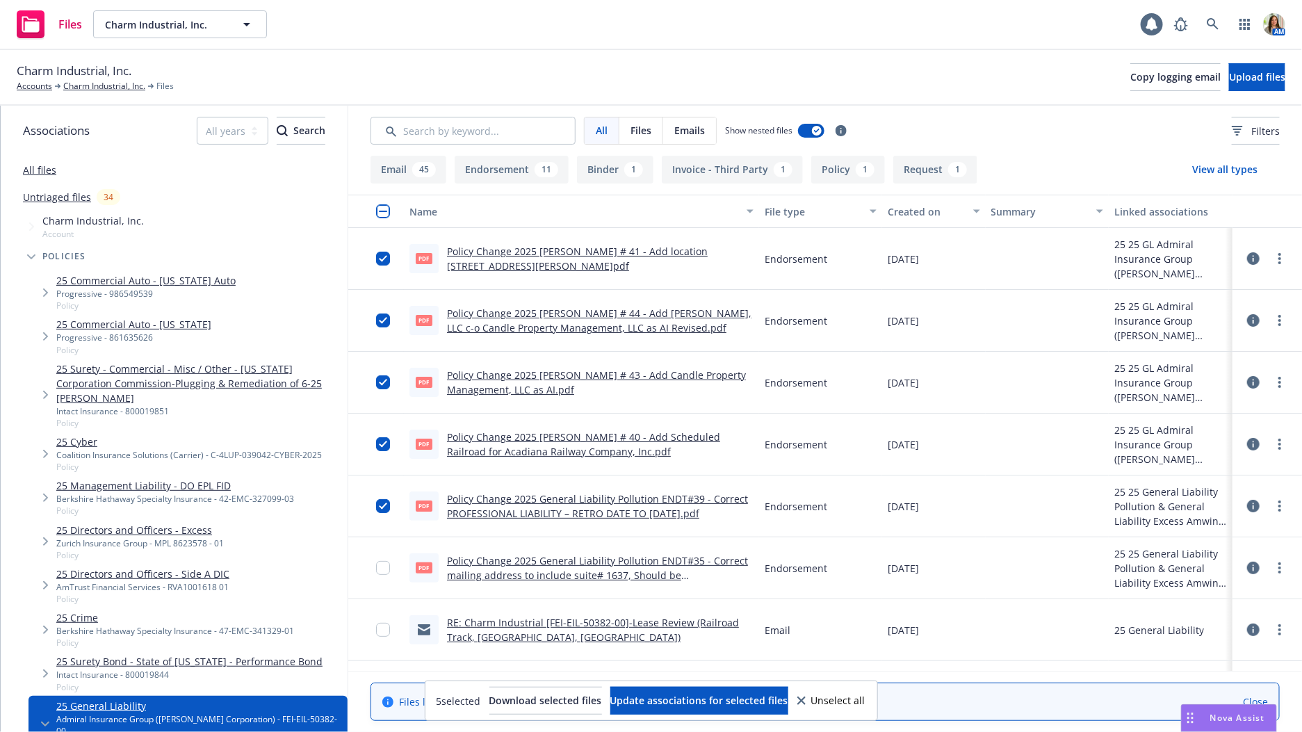
scroll to position [45, 0]
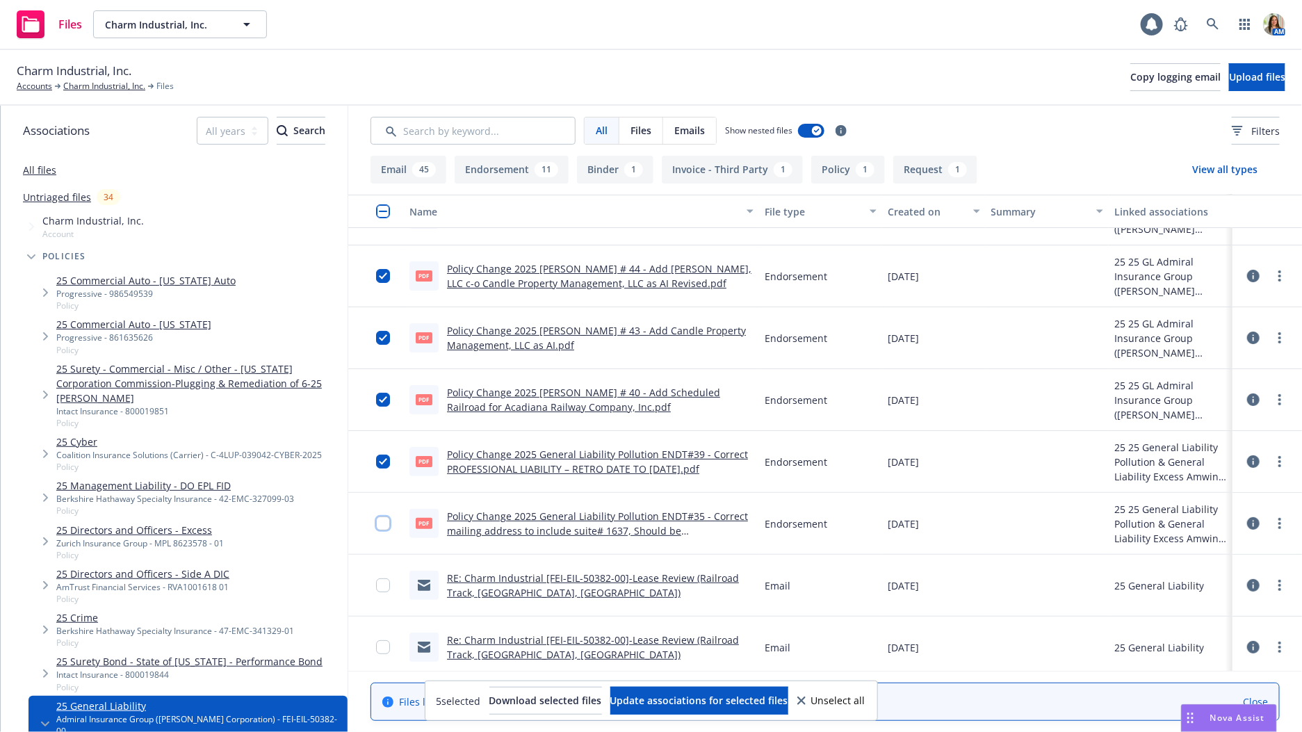
click at [380, 526] on input "checkbox" at bounding box center [383, 524] width 14 height 14
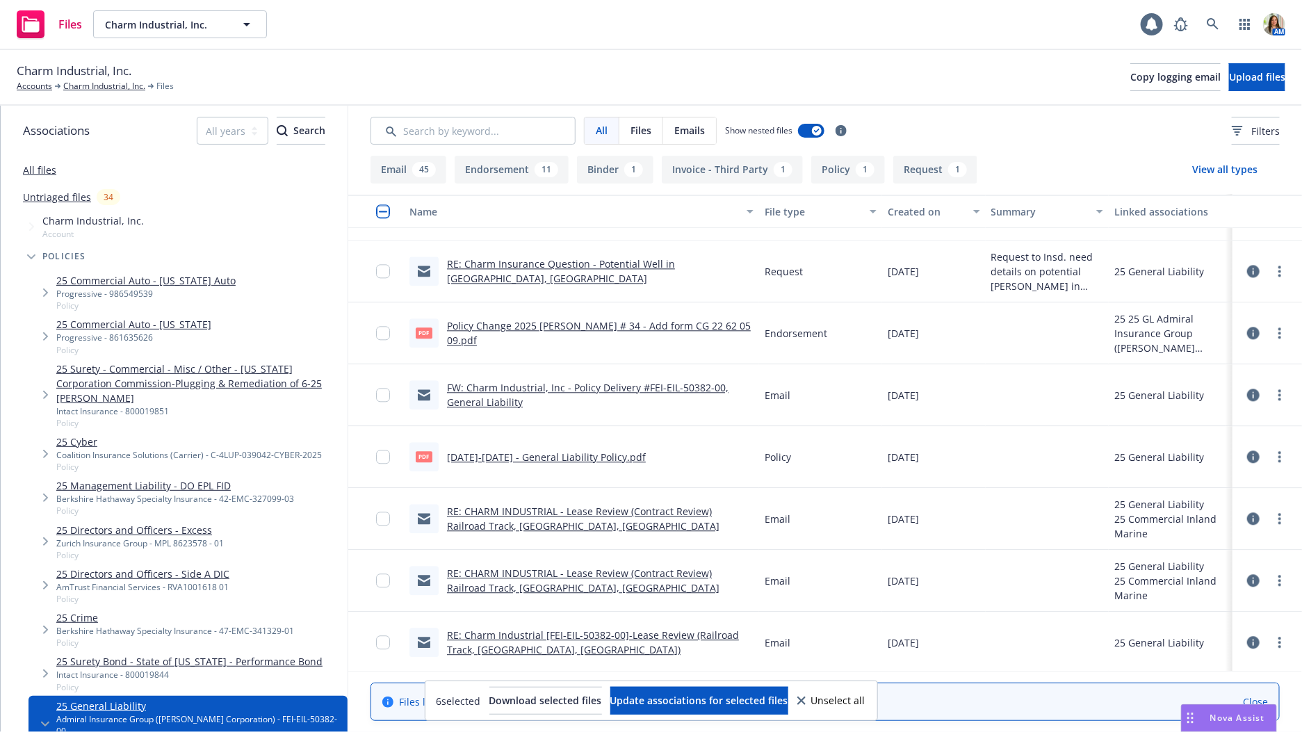
scroll to position [1582, 0]
click at [387, 330] on input "checkbox" at bounding box center [383, 331] width 14 height 14
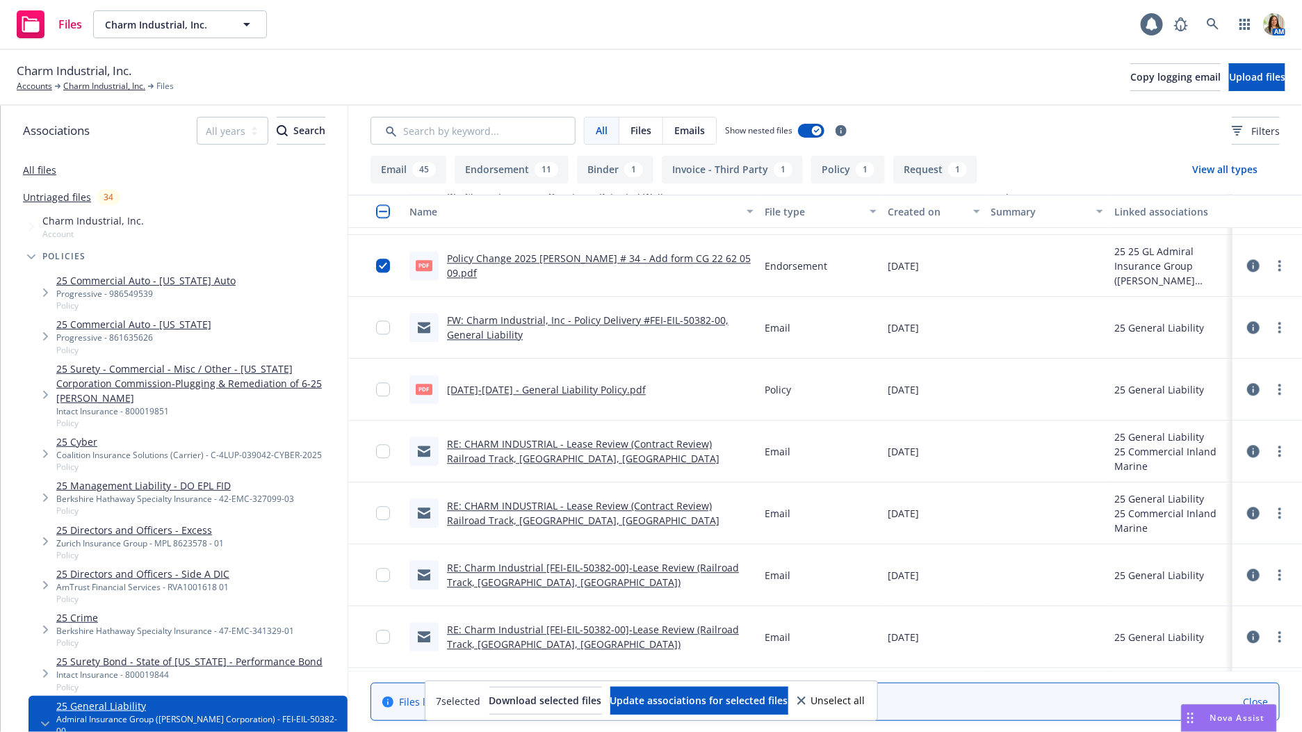
scroll to position [1658, 0]
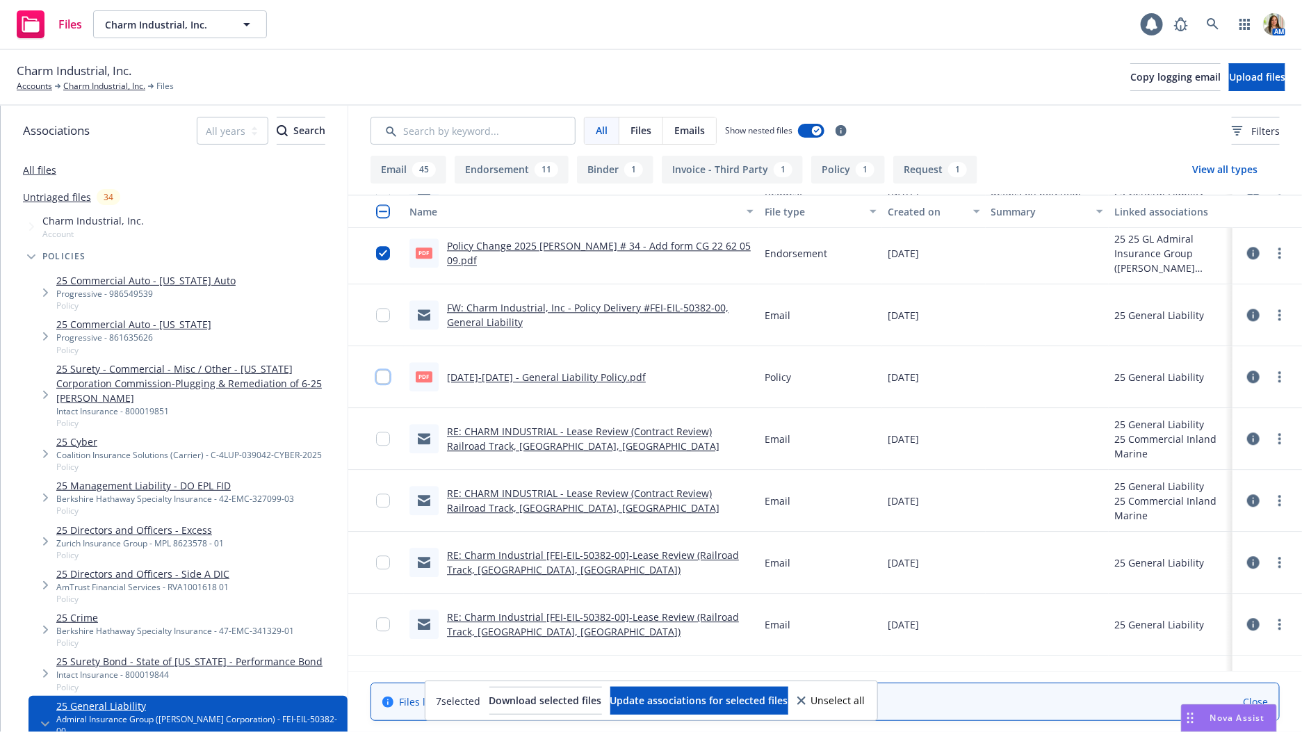
click at [384, 380] on input "checkbox" at bounding box center [383, 377] width 14 height 14
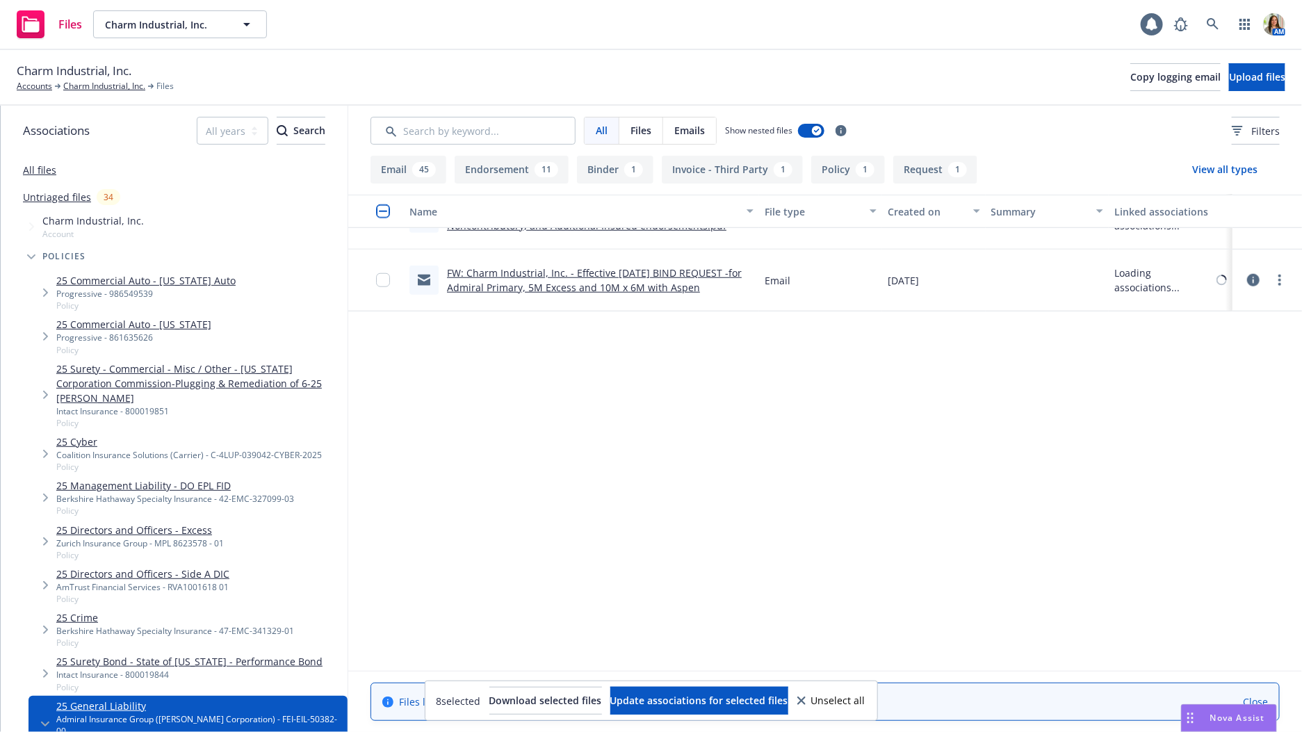
scroll to position [3233, 0]
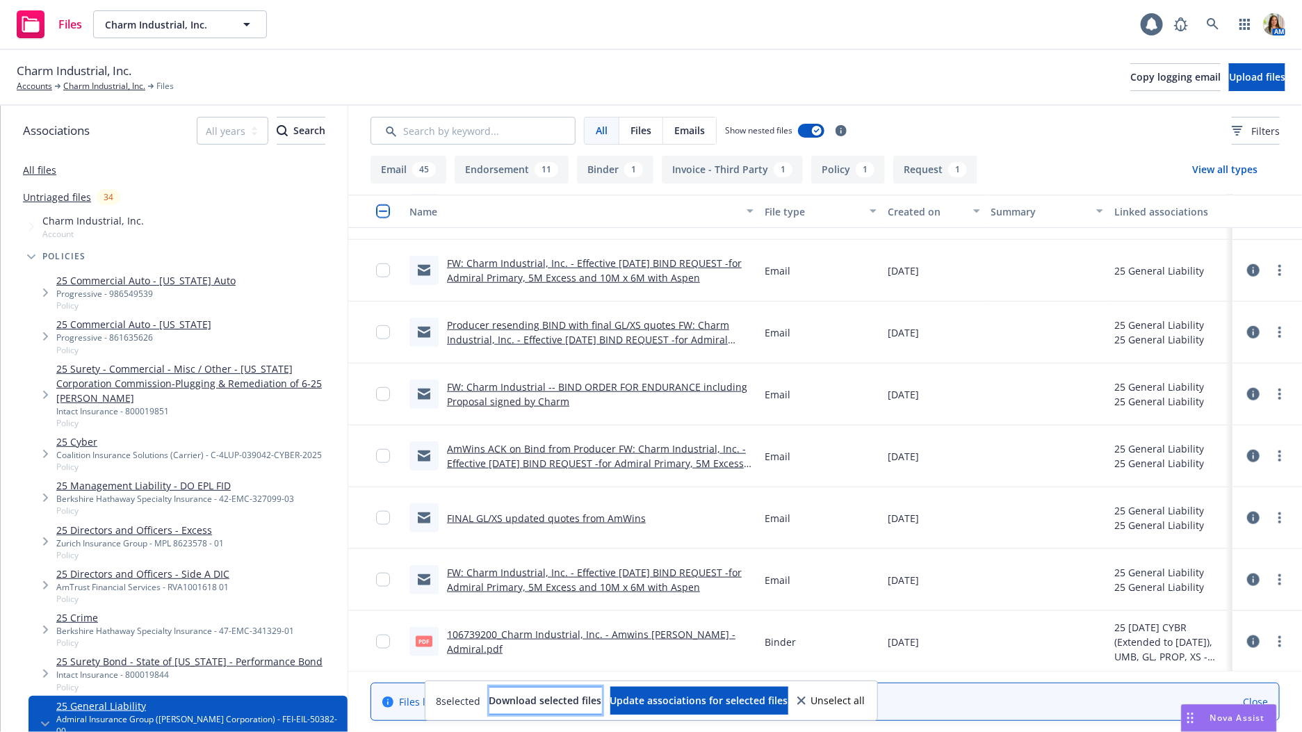
click at [517, 707] on button "Download selected files" at bounding box center [546, 701] width 113 height 28
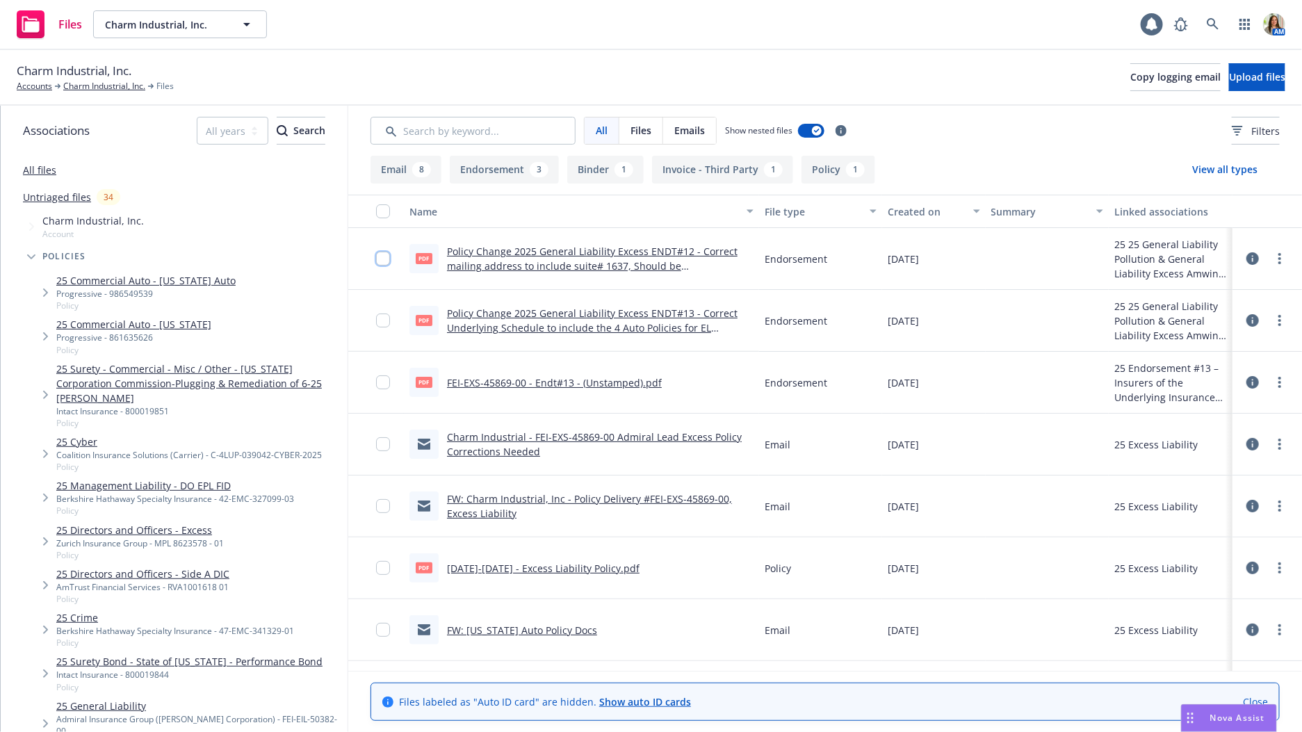
click at [382, 259] on input "checkbox" at bounding box center [383, 259] width 14 height 14
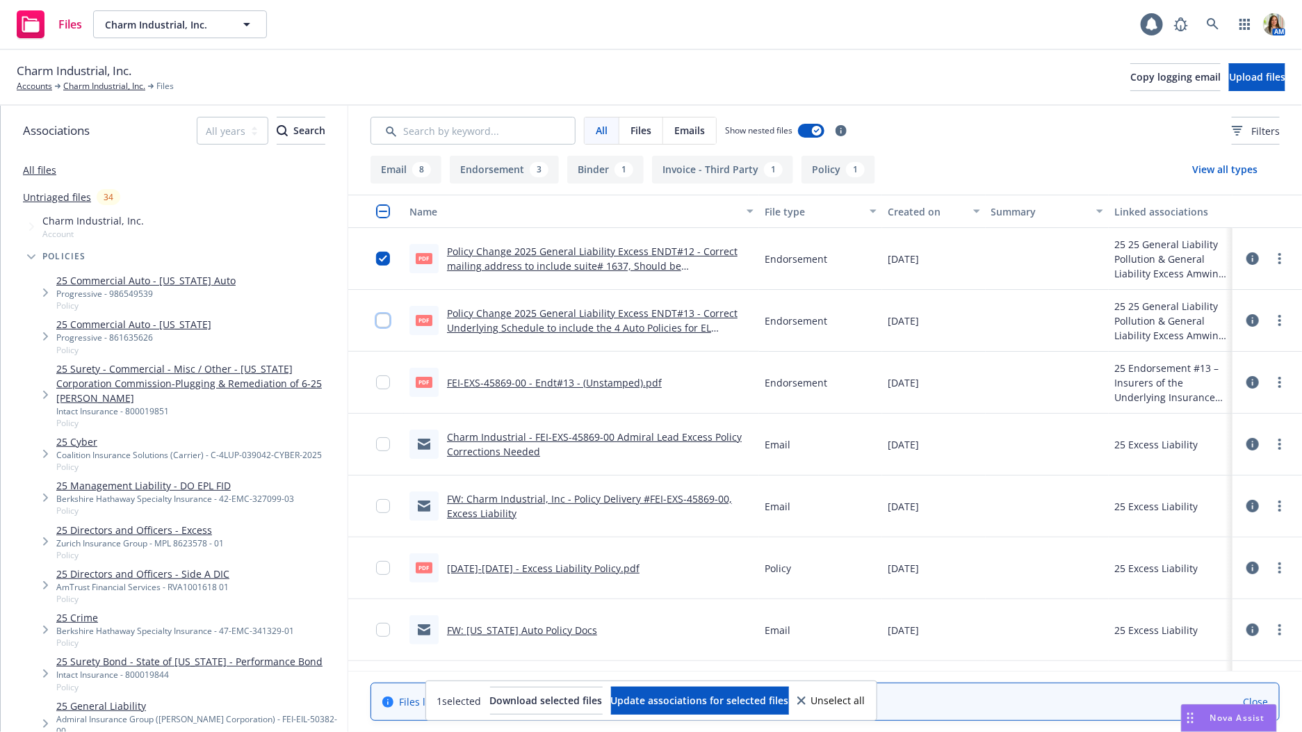
click at [380, 322] on input "checkbox" at bounding box center [383, 321] width 14 height 14
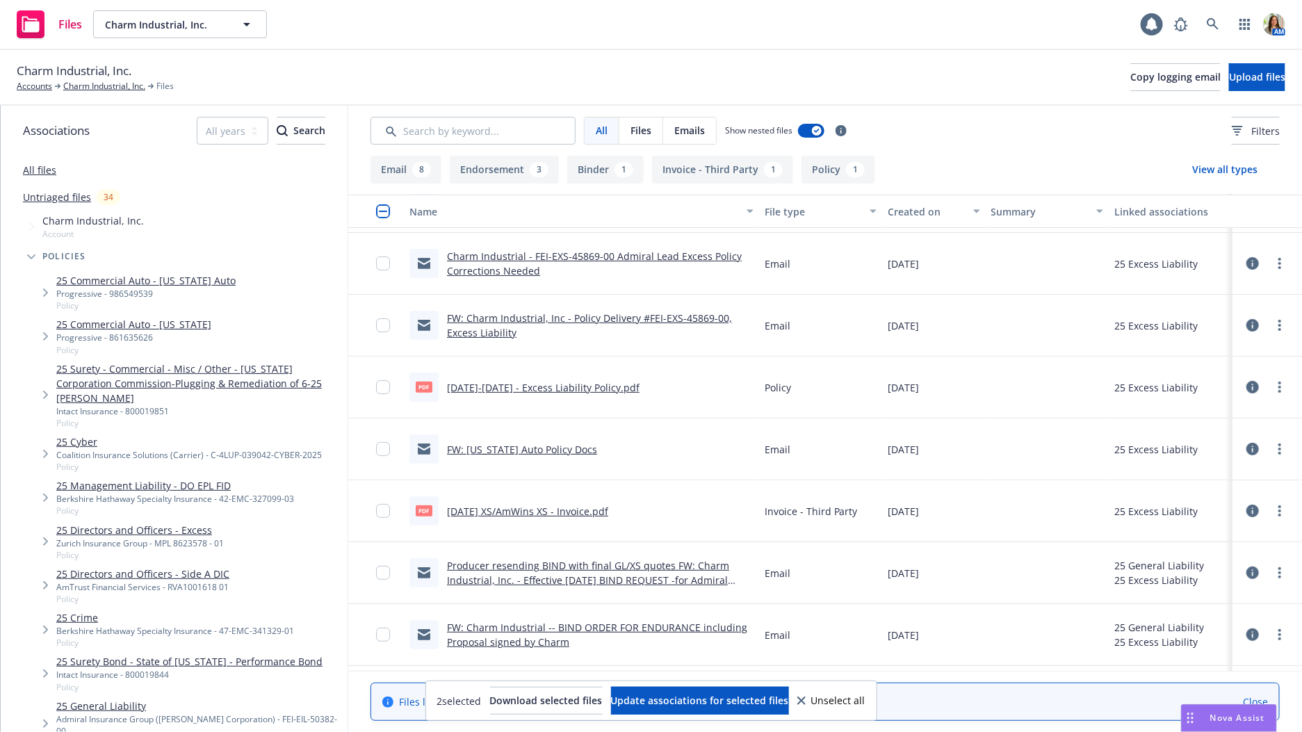
scroll to position [190, 0]
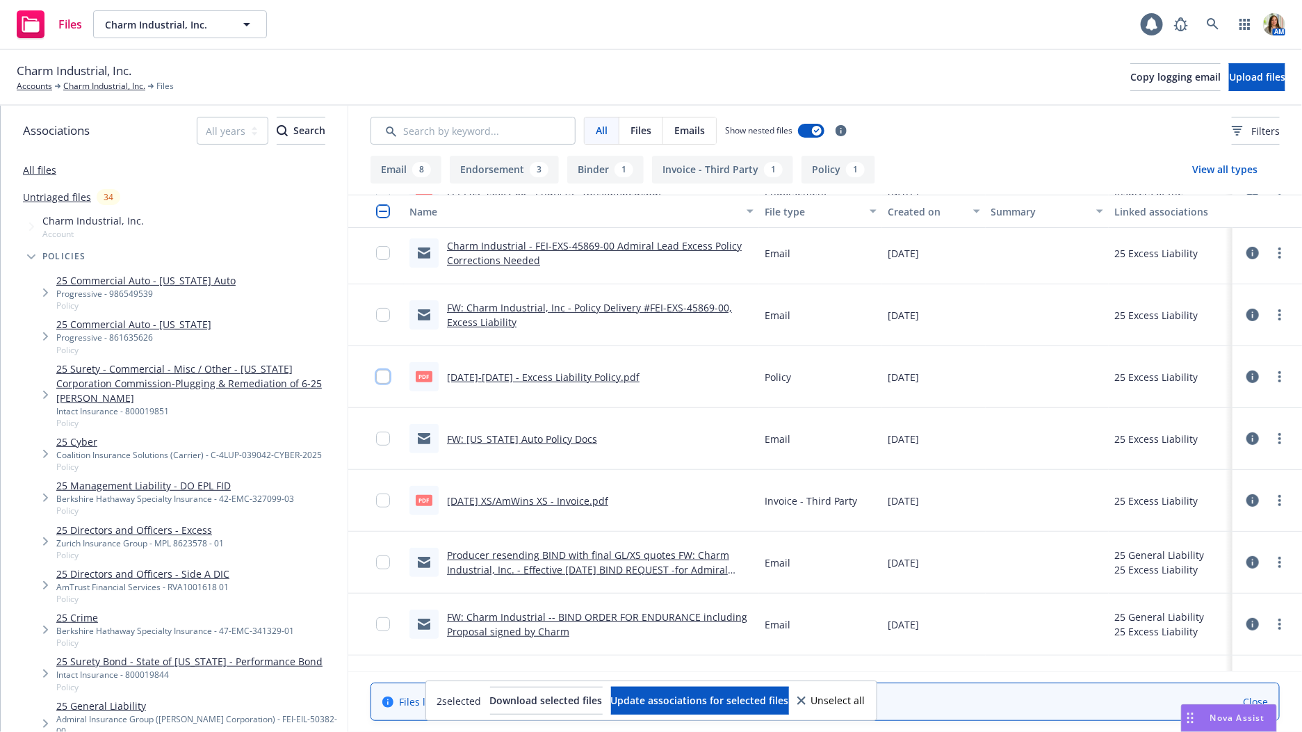
click at [384, 373] on input "checkbox" at bounding box center [383, 377] width 14 height 14
click at [533, 700] on span "Download selected files" at bounding box center [546, 700] width 113 height 13
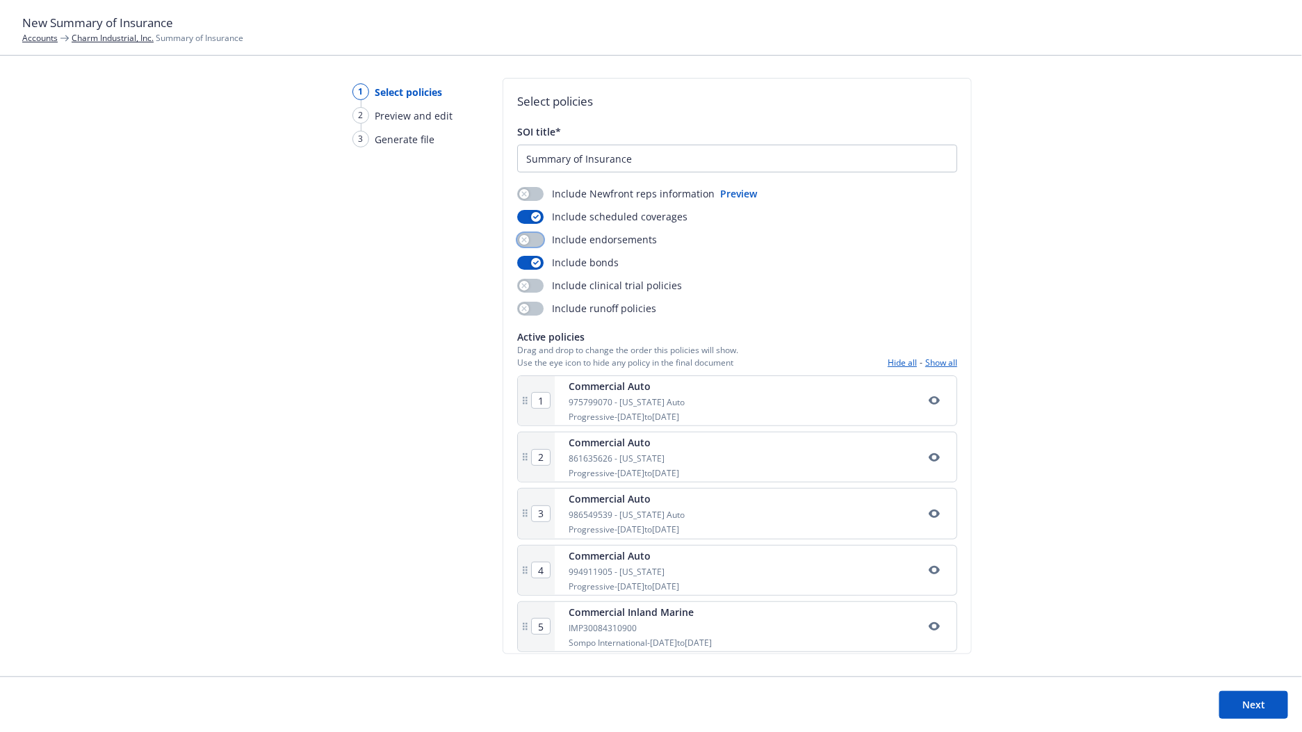
click at [533, 241] on button "button" at bounding box center [530, 240] width 26 height 14
click at [531, 238] on div "button" at bounding box center [536, 240] width 10 height 10
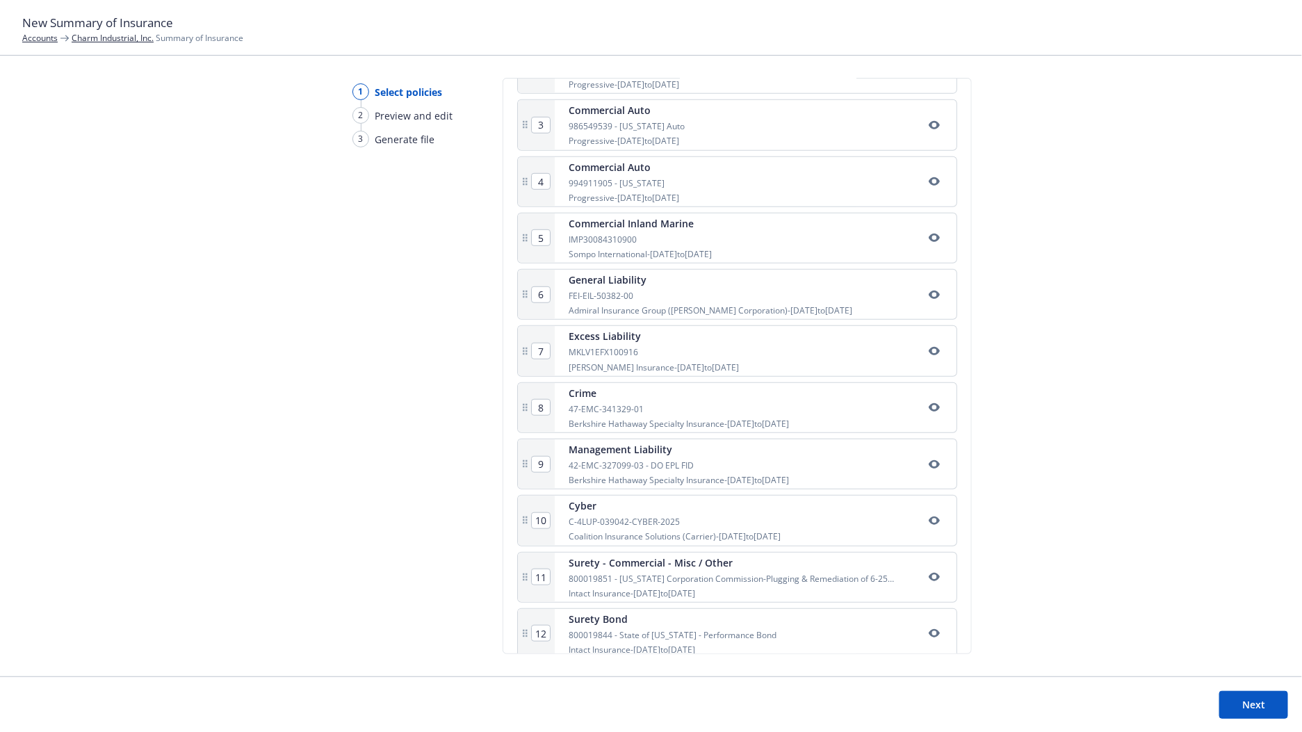
scroll to position [403, 0]
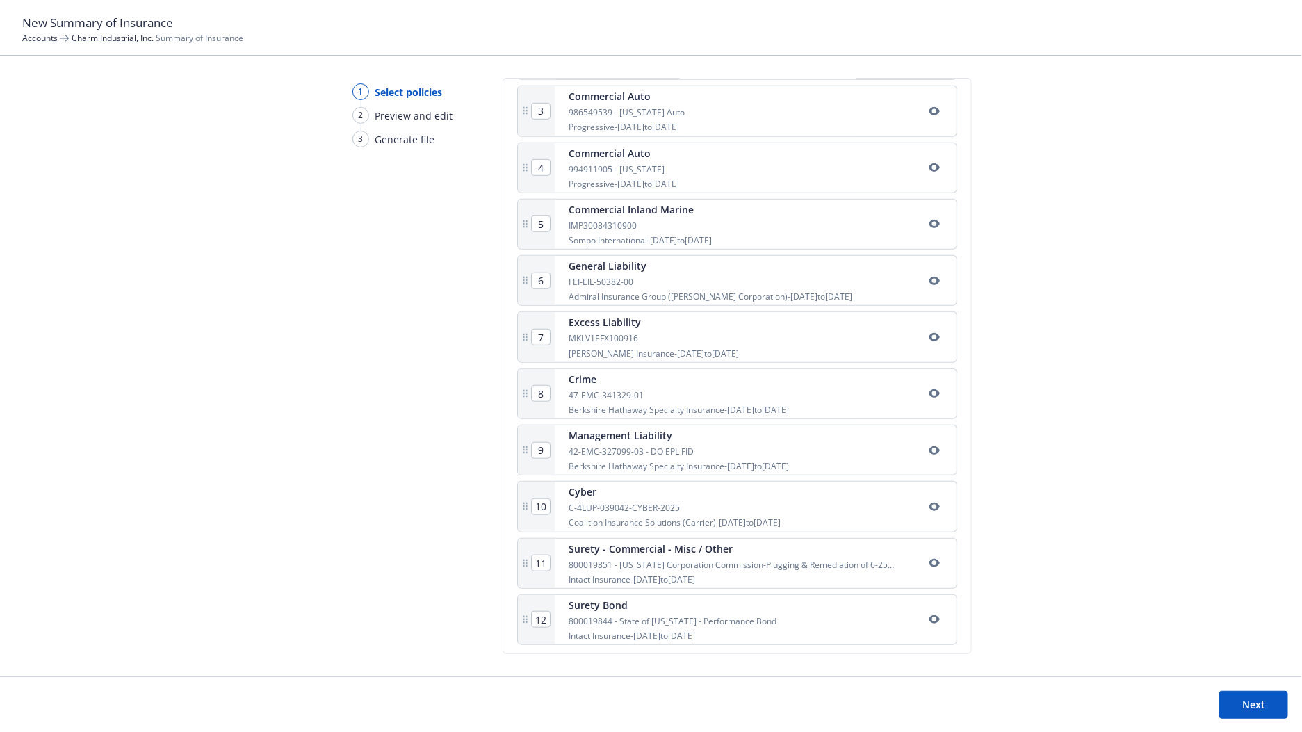
click at [1248, 697] on button "Next" at bounding box center [1254, 705] width 69 height 28
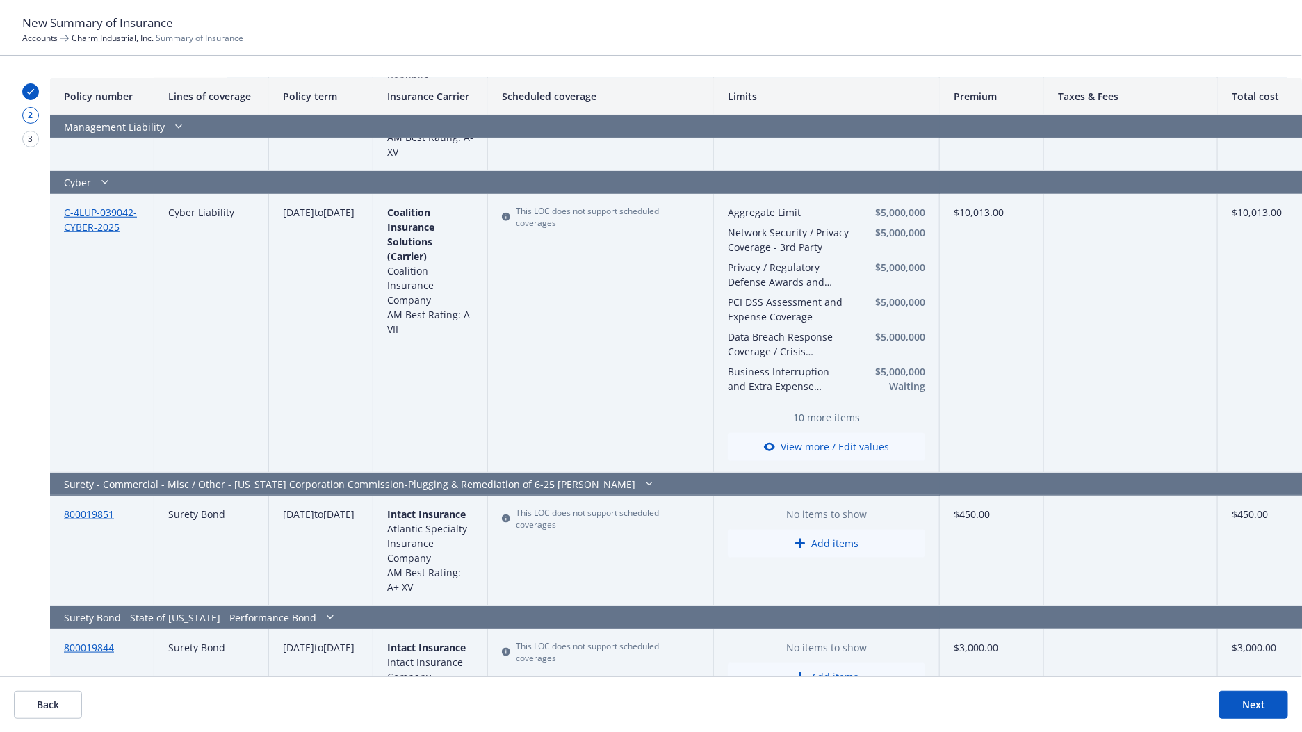
scroll to position [3188, 0]
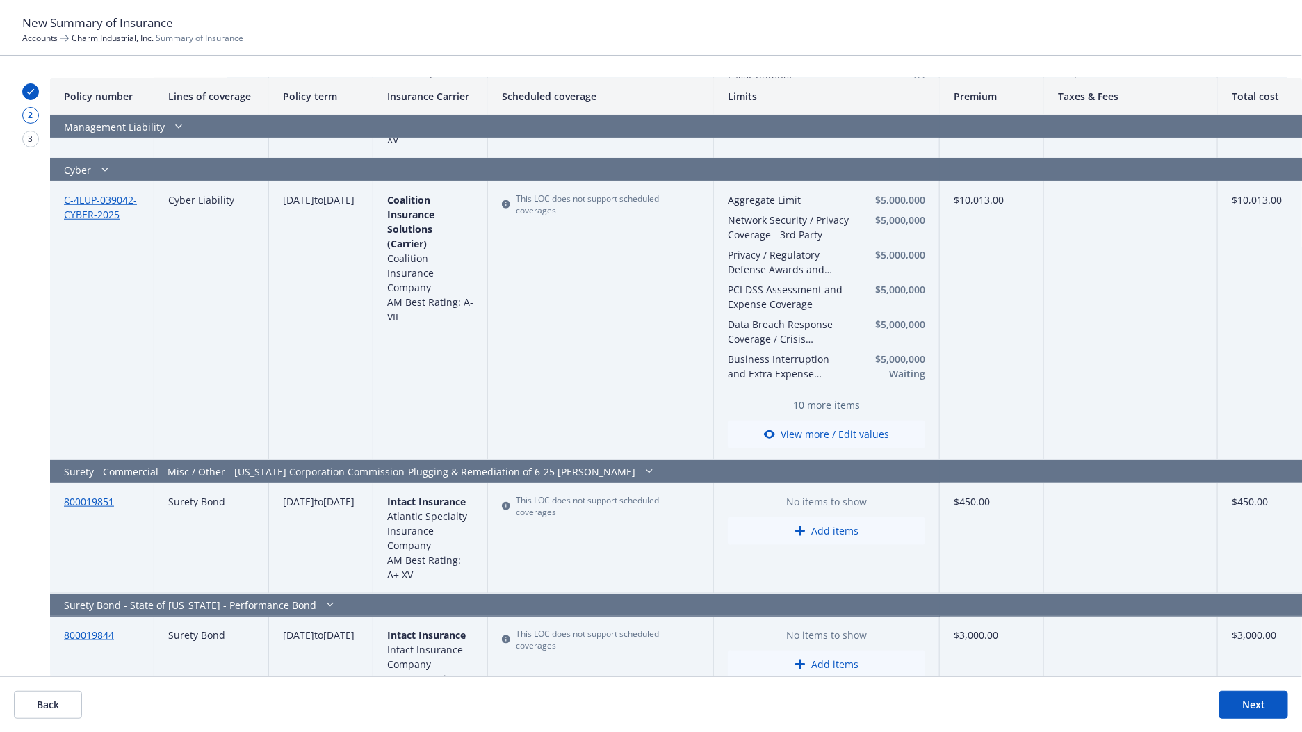
click at [1249, 710] on button "Next" at bounding box center [1254, 705] width 69 height 28
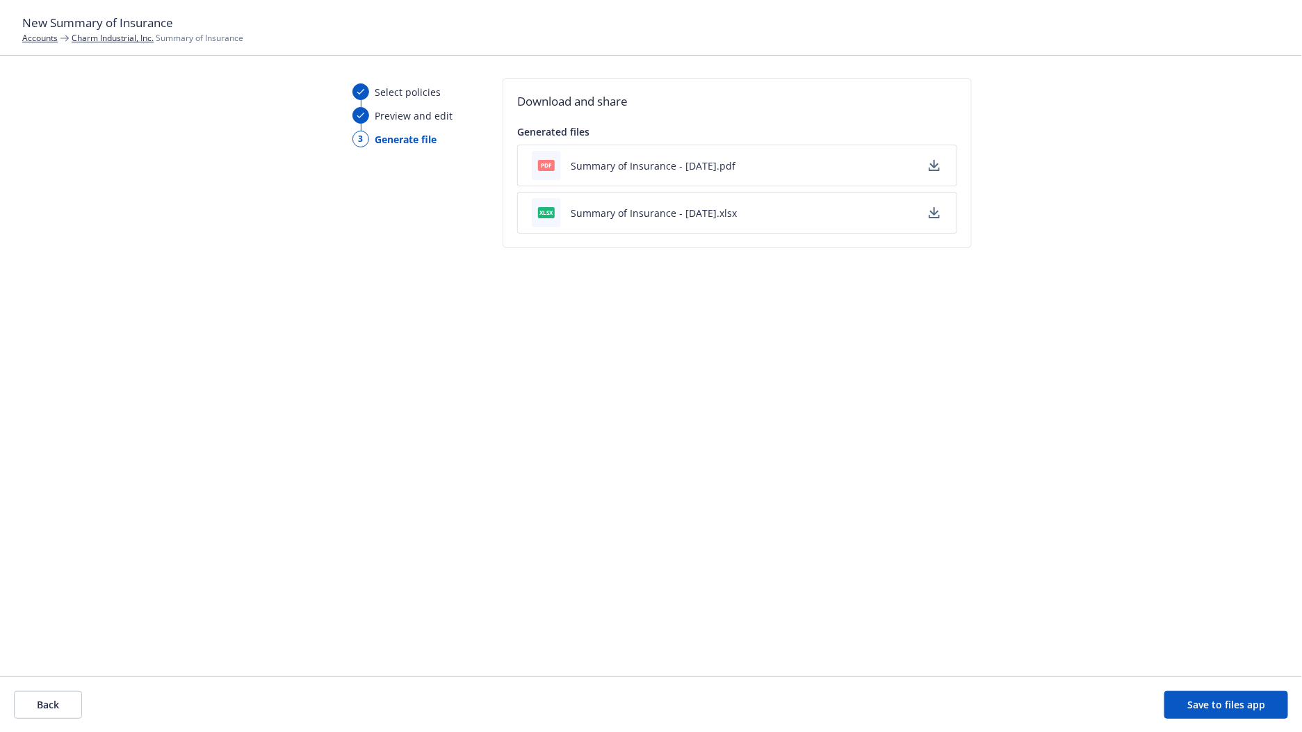
click at [934, 213] on icon "button" at bounding box center [934, 211] width 9 height 8
click at [1221, 704] on button "Save to files app" at bounding box center [1227, 705] width 124 height 28
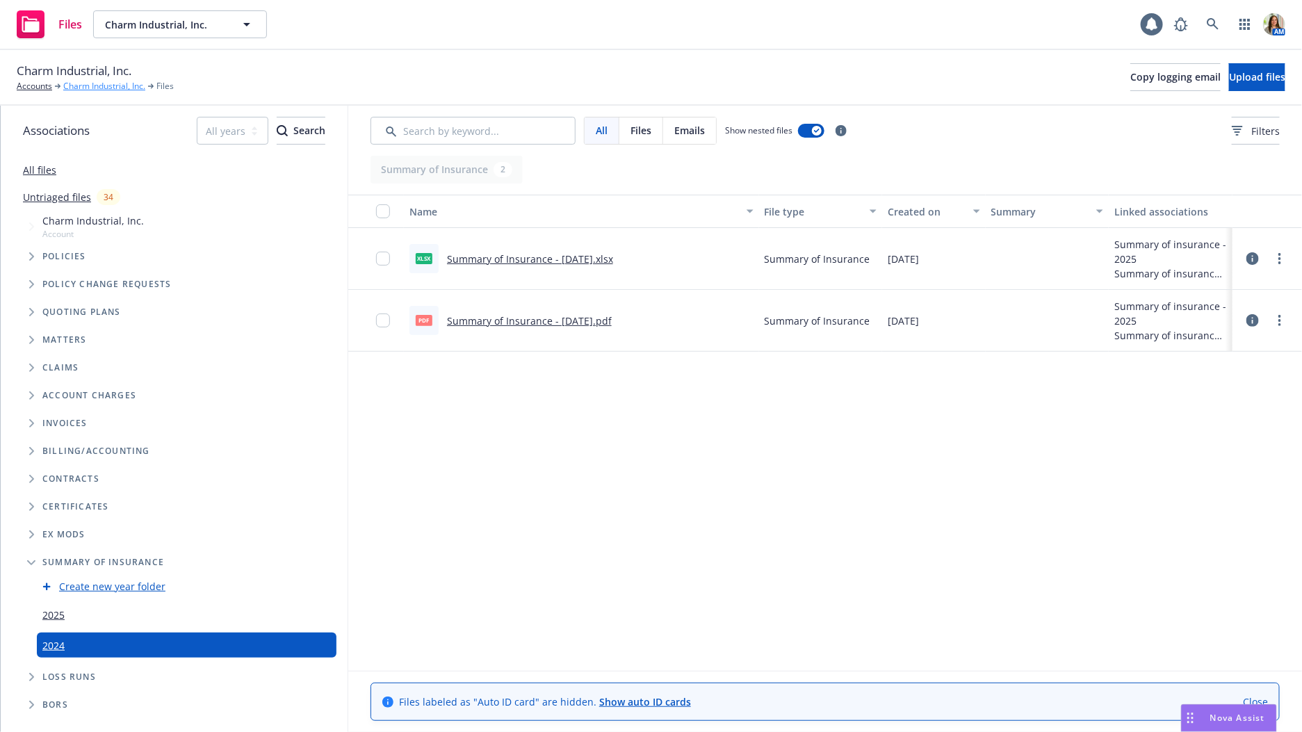
click at [107, 80] on link "Charm Industrial, Inc." at bounding box center [104, 86] width 82 height 13
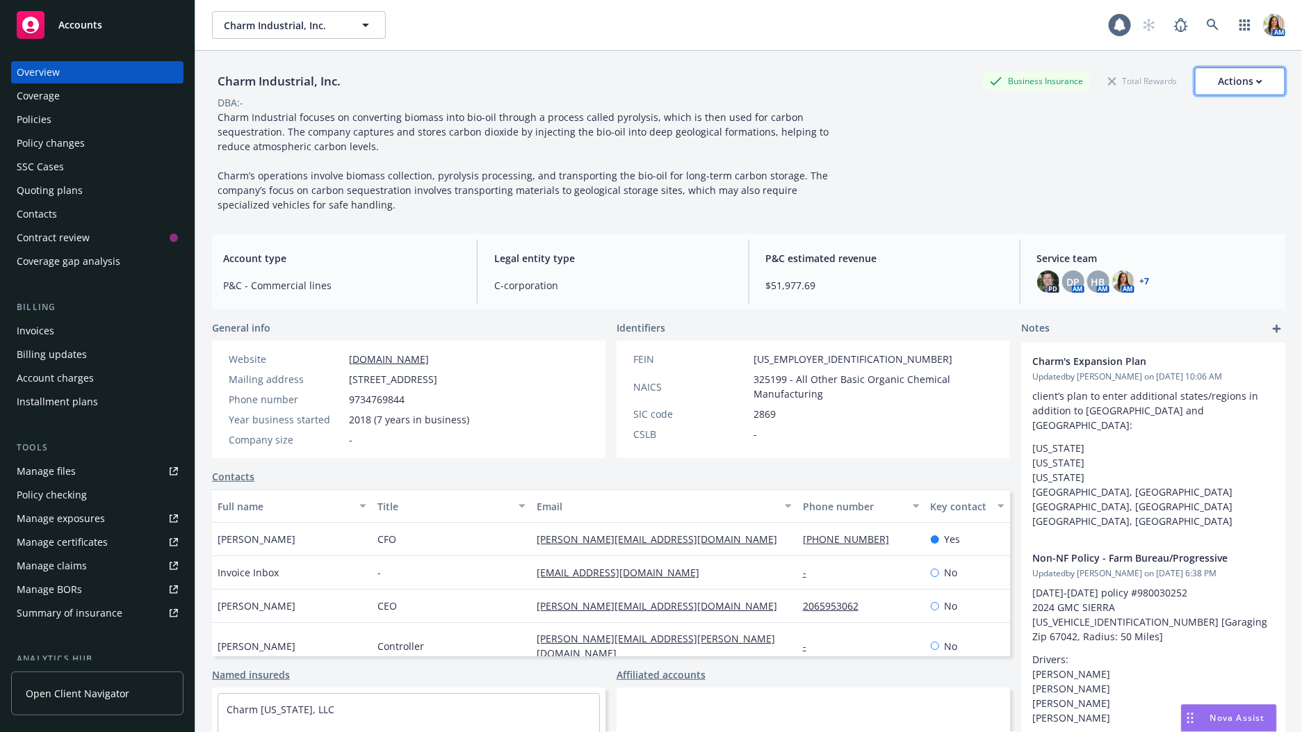
click at [1229, 88] on div "Actions" at bounding box center [1240, 81] width 45 height 26
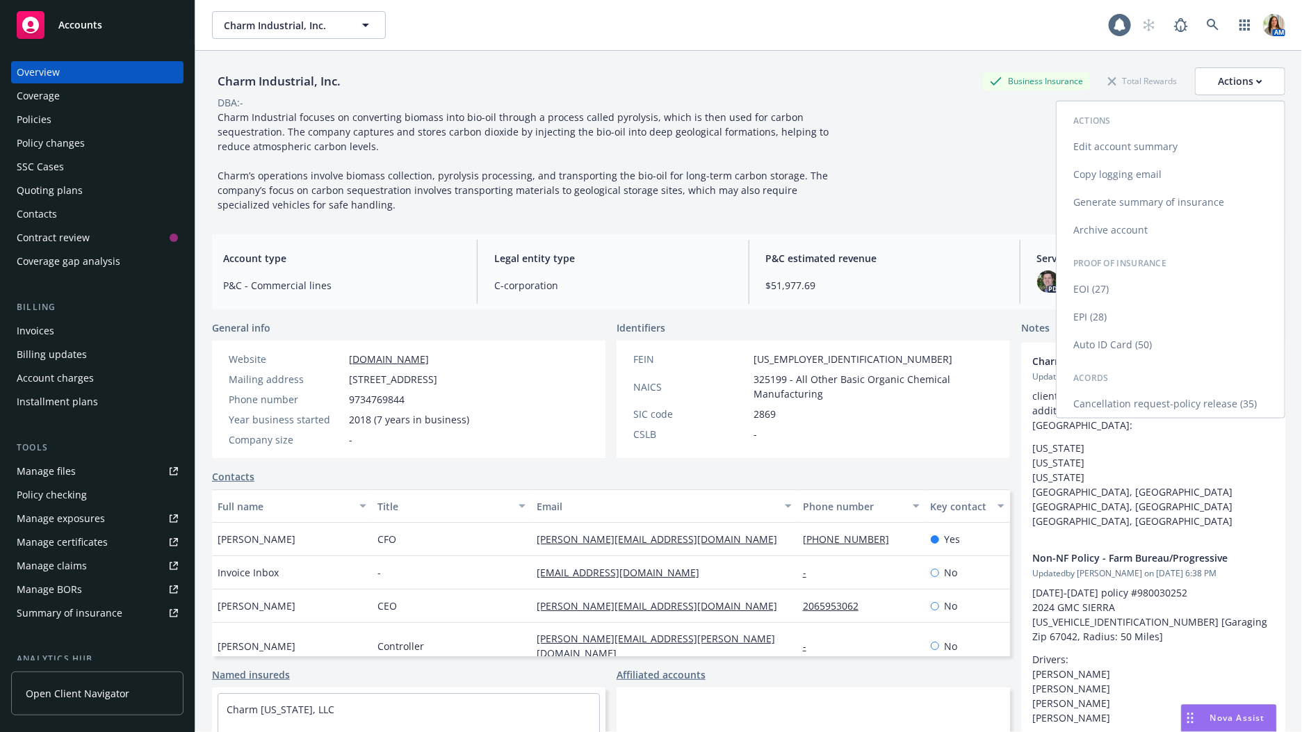
click at [1138, 168] on link "Copy logging email" at bounding box center [1171, 175] width 228 height 28
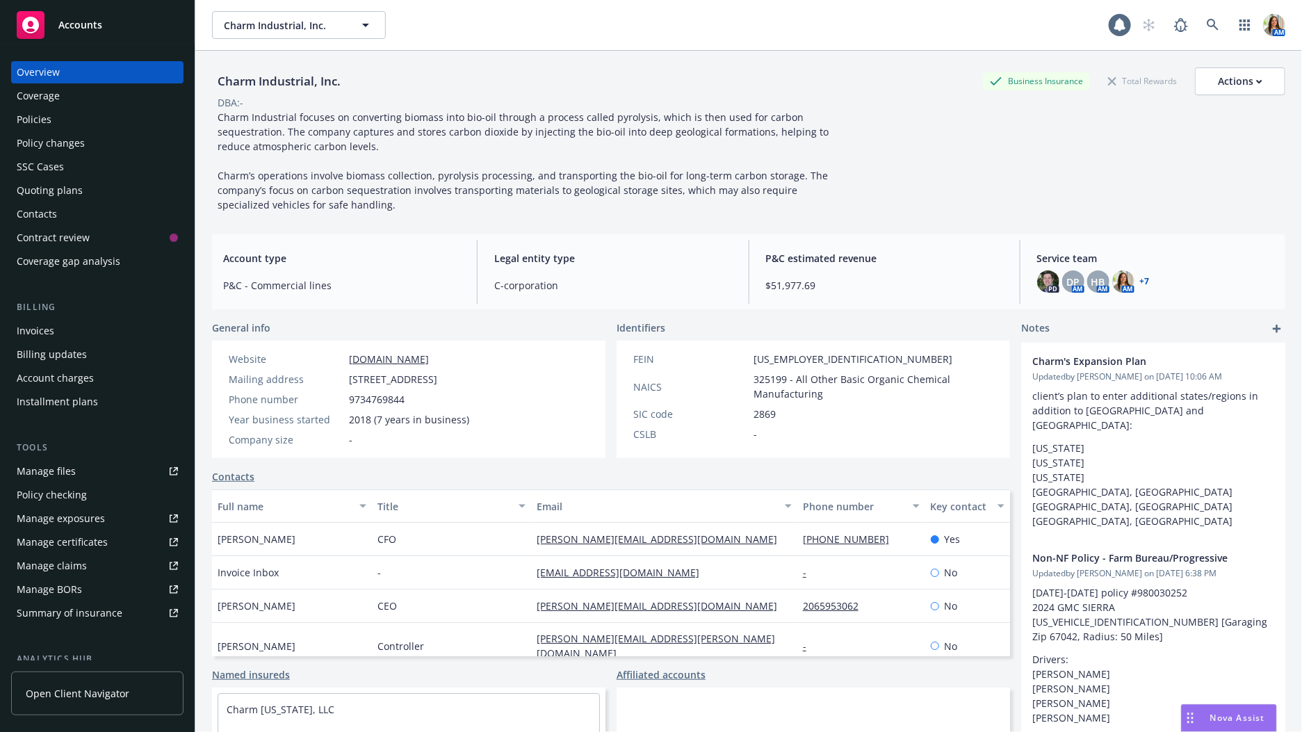
click at [133, 685] on link "Open Client Navigator" at bounding box center [97, 694] width 172 height 44
click at [99, 218] on div "Contacts" at bounding box center [97, 214] width 161 height 22
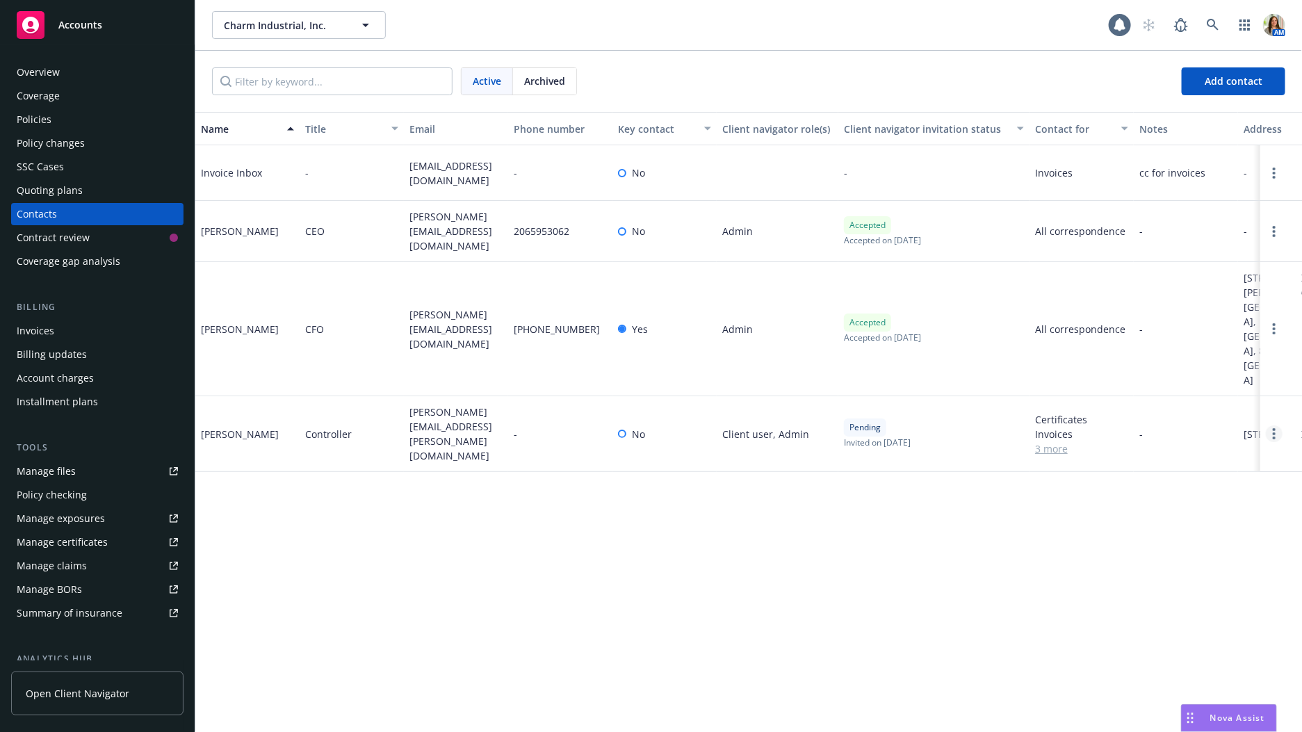
click at [1272, 426] on link "Open options" at bounding box center [1274, 434] width 17 height 17
click at [1213, 273] on link "Resend invite" at bounding box center [1210, 270] width 108 height 28
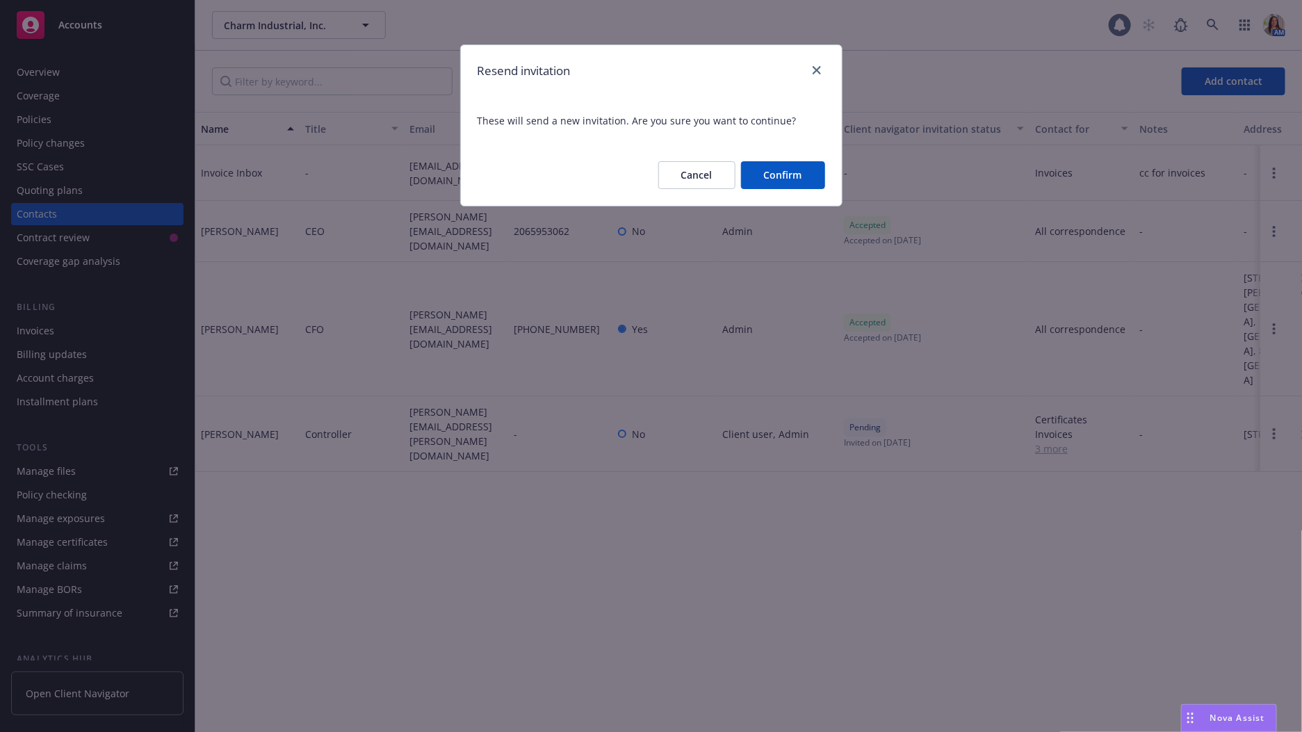
click at [778, 172] on button "Confirm" at bounding box center [783, 175] width 84 height 28
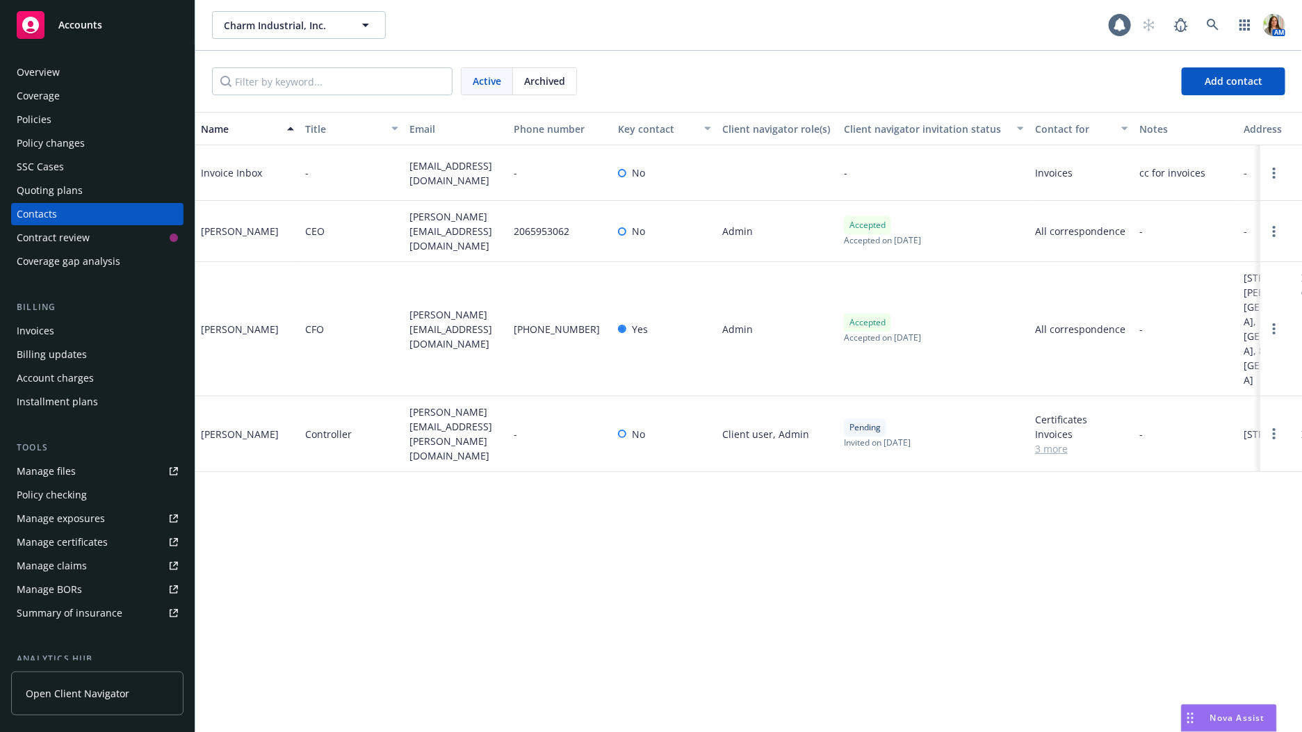
click at [1199, 720] on div "Nova Assist" at bounding box center [1237, 718] width 77 height 12
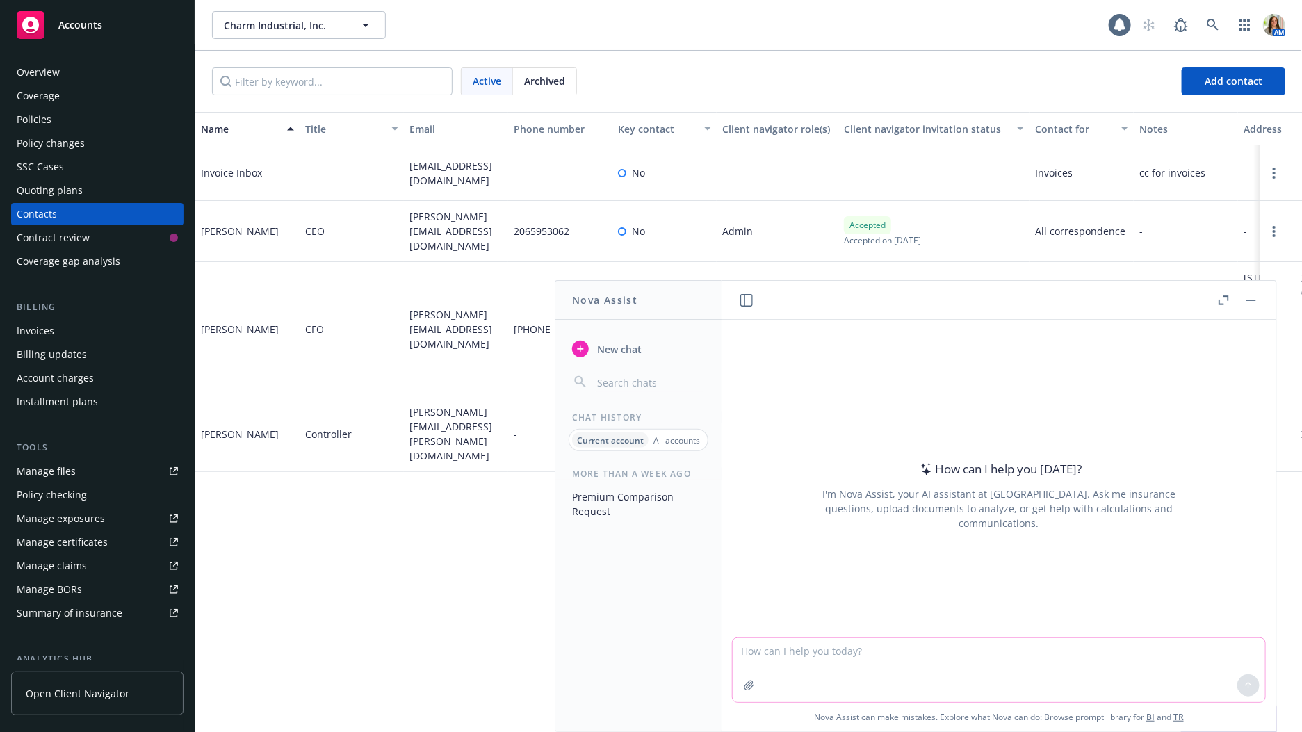
click at [1028, 652] on textarea at bounding box center [999, 670] width 533 height 64
type textarea "Are you able to create a zip file of all policies and endorsements for Charm fo…"
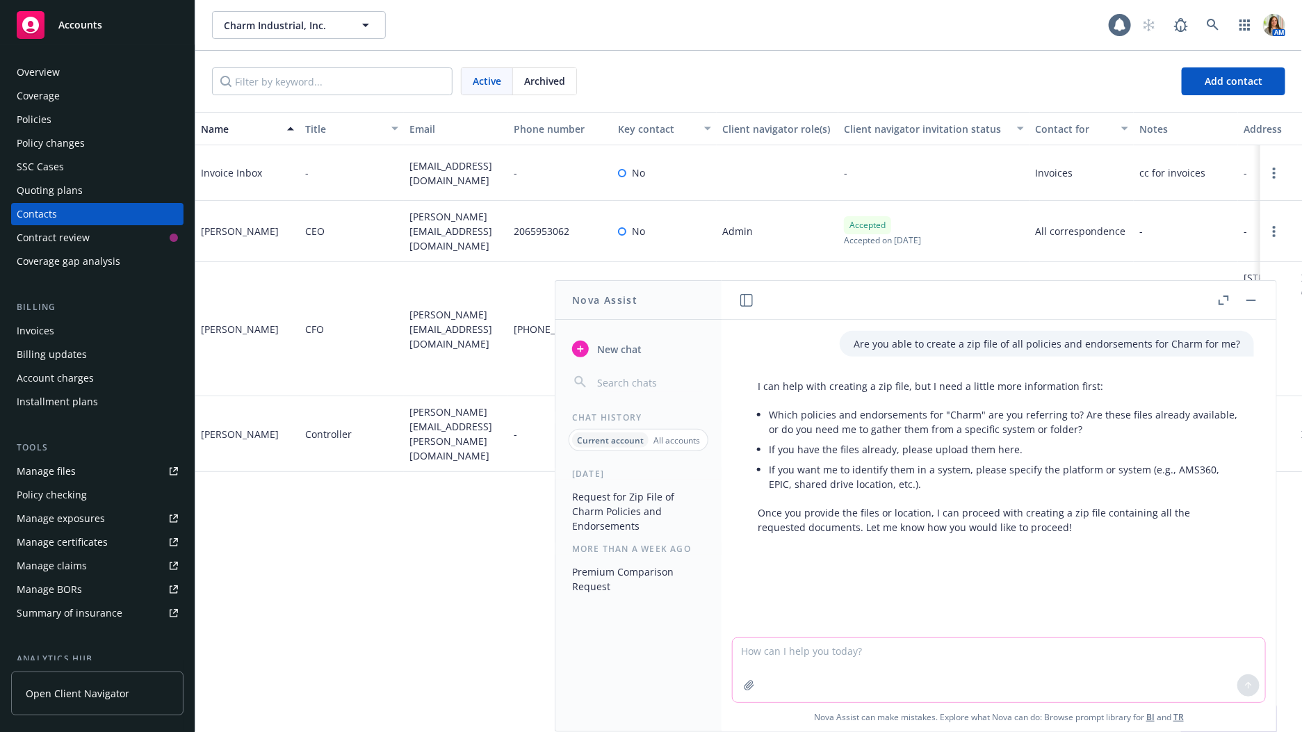
click at [786, 646] on textarea at bounding box center [999, 670] width 533 height 64
type textarea "These are all policies/endorsements within Navigator"
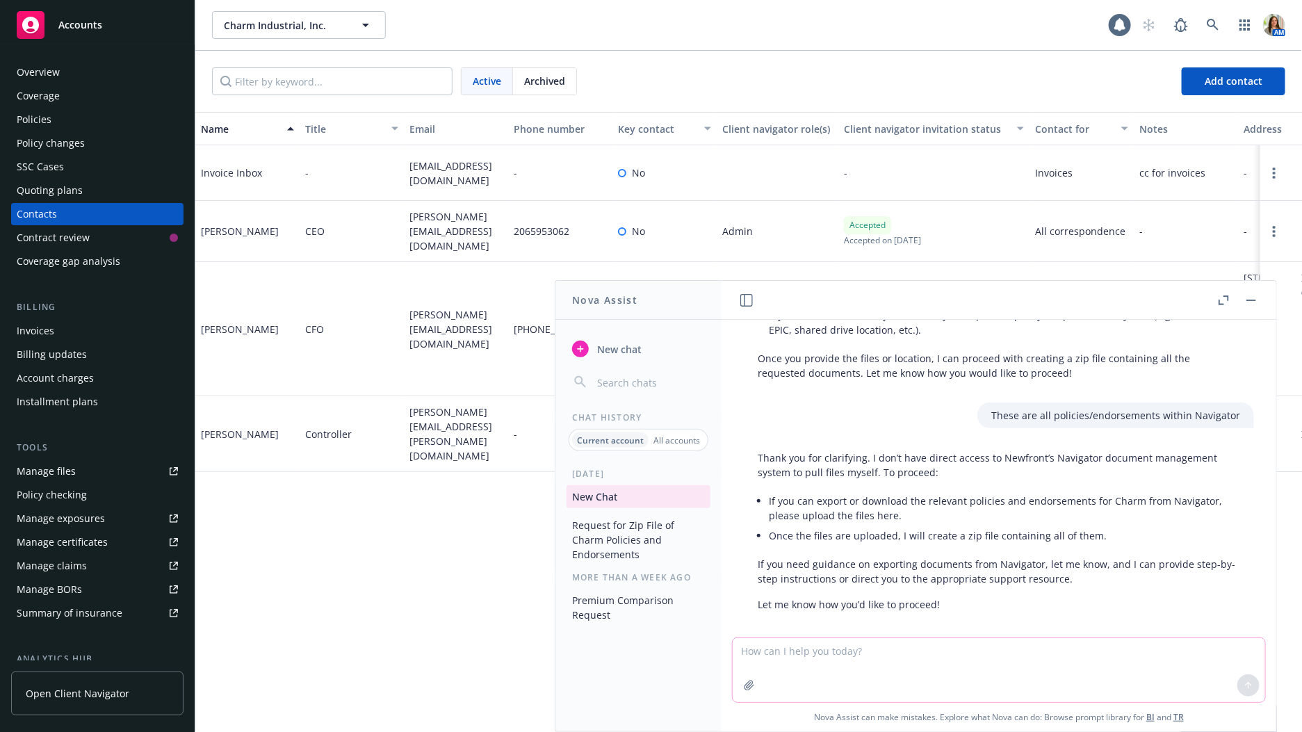
scroll to position [167, 0]
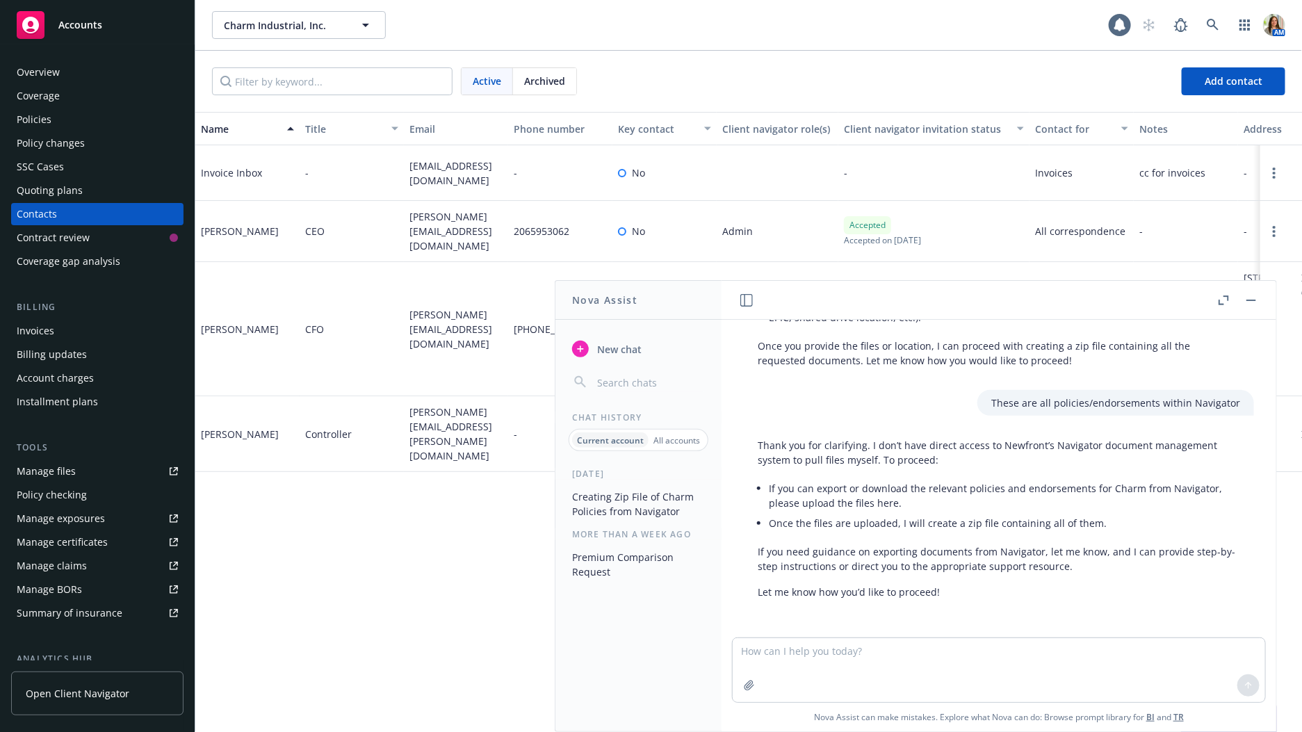
click at [1252, 301] on button "button" at bounding box center [1251, 300] width 17 height 17
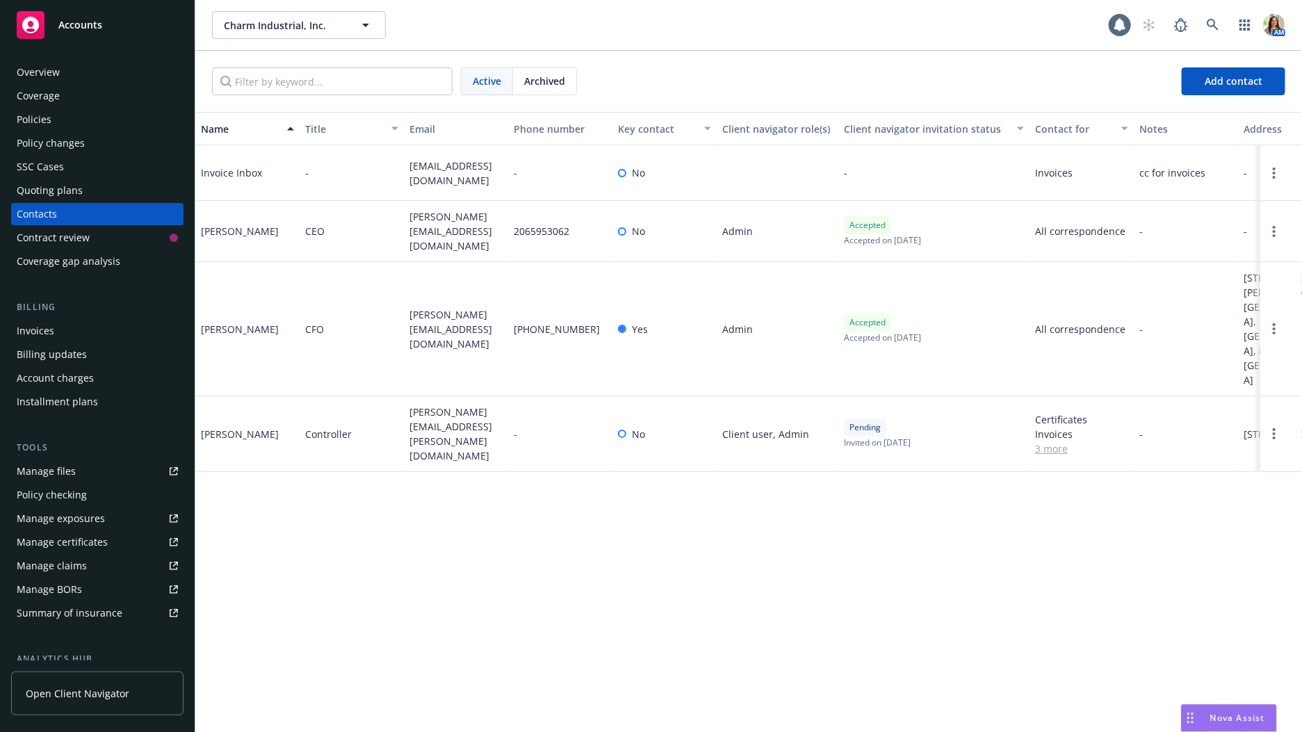
click at [31, 72] on div "Overview" at bounding box center [38, 72] width 43 height 22
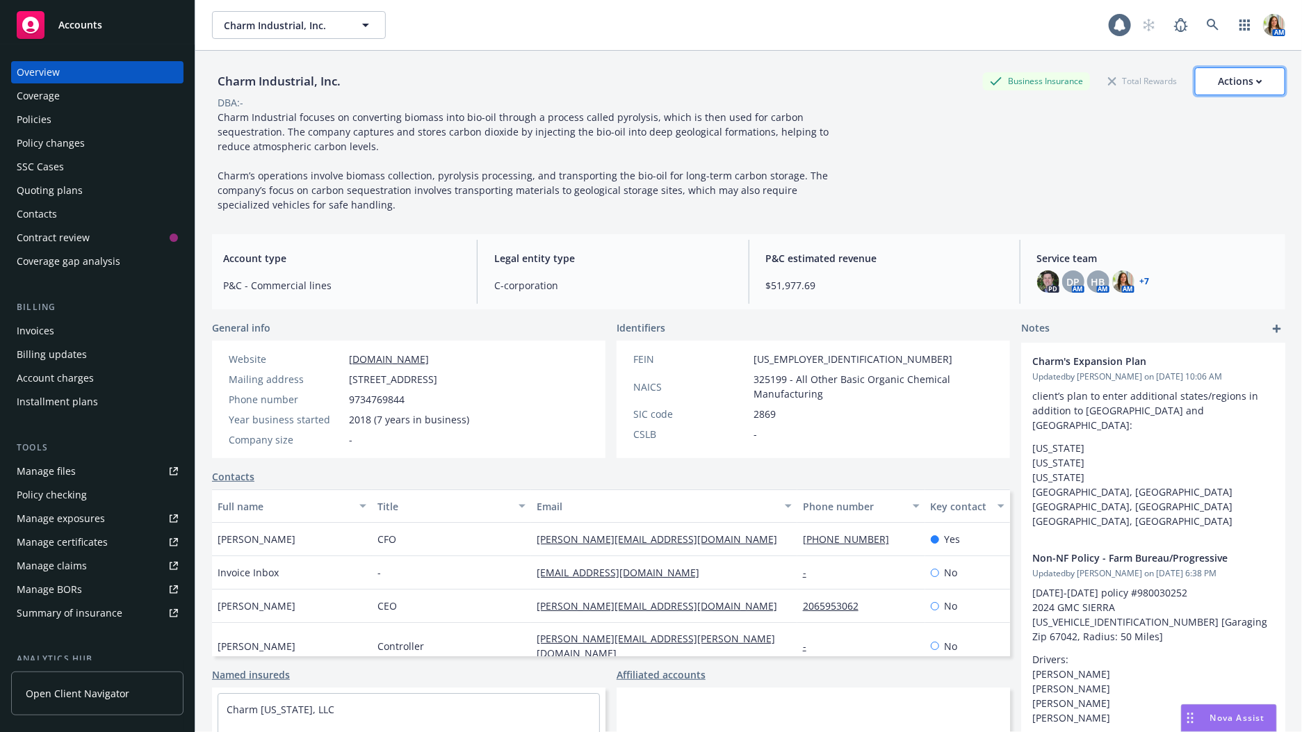
click at [1238, 85] on div "Actions" at bounding box center [1240, 81] width 45 height 26
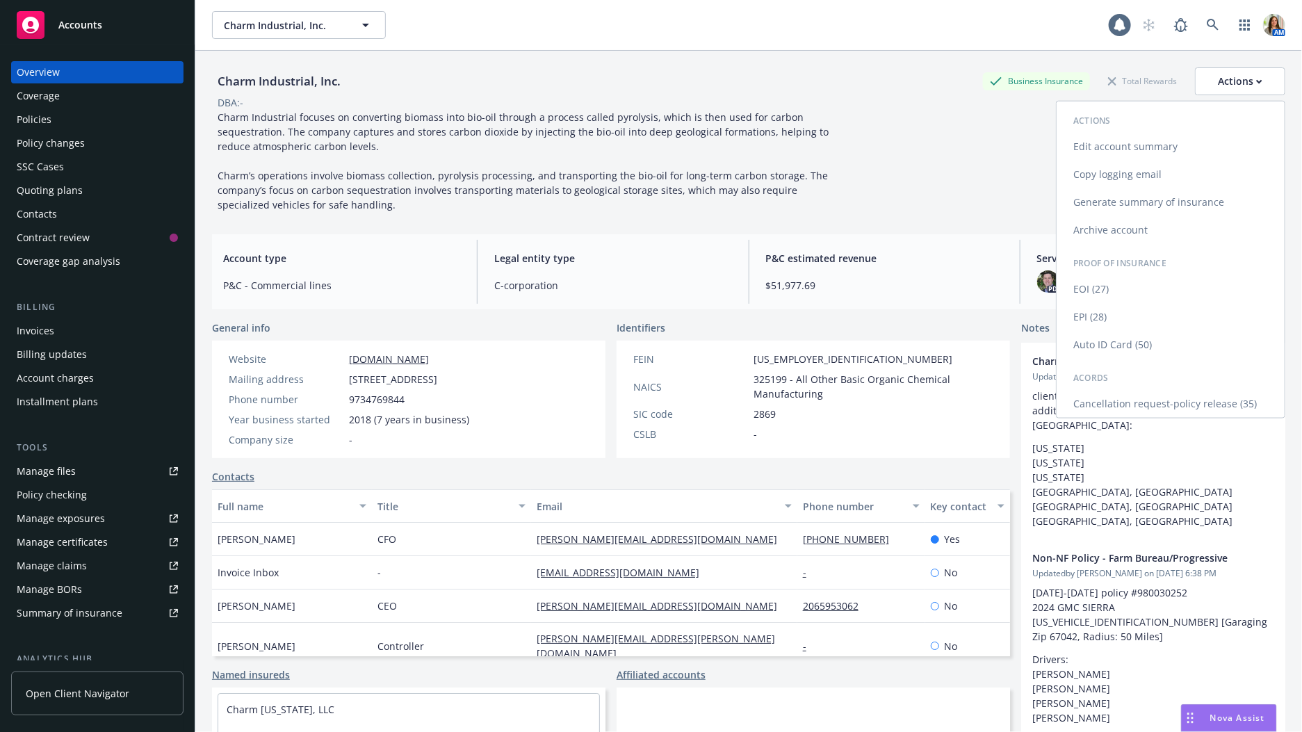
click at [1124, 169] on link "Copy logging email" at bounding box center [1171, 175] width 228 height 28
